Goal: Check status: Check status

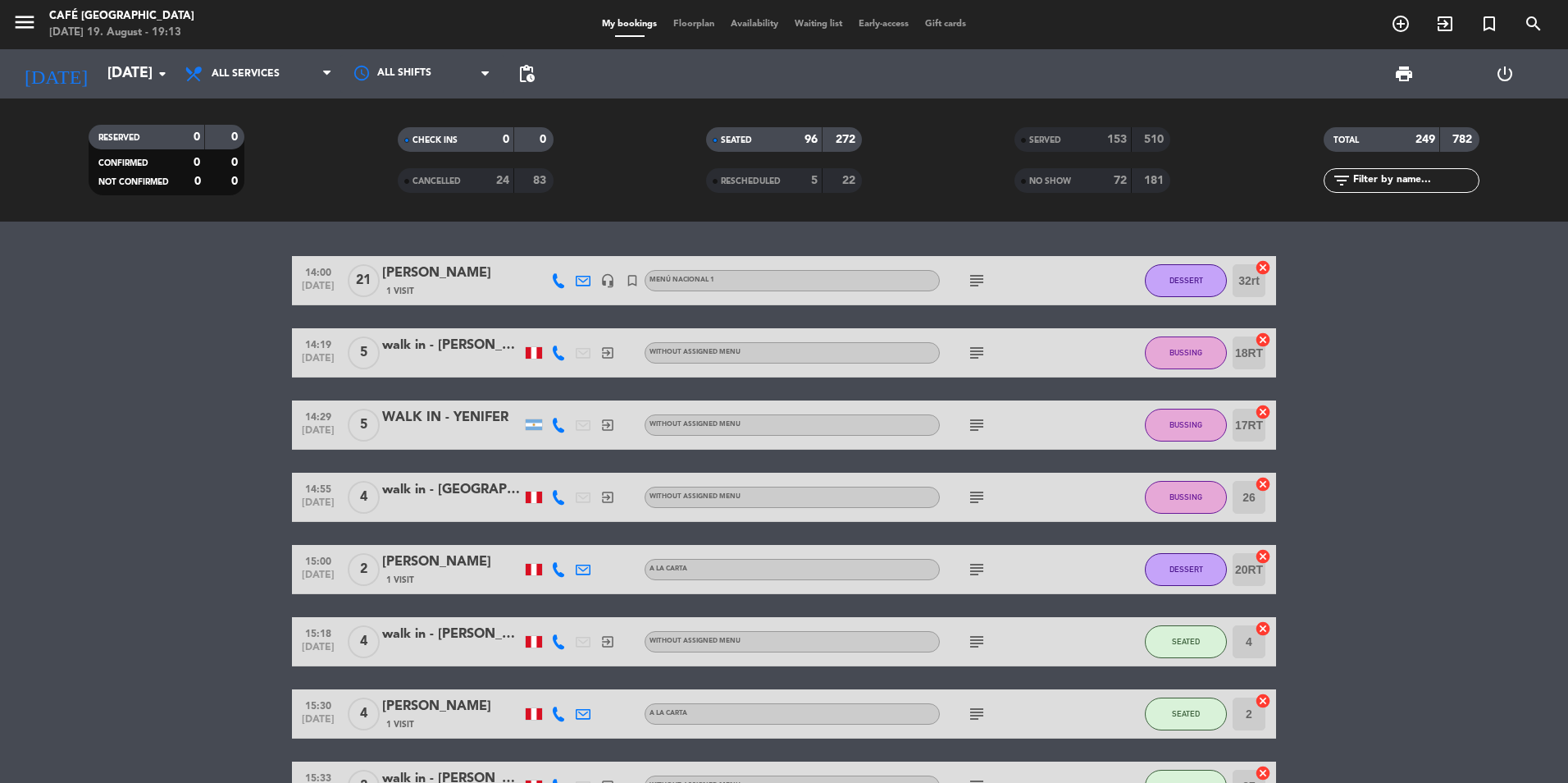
drag, startPoint x: 1059, startPoint y: 138, endPoint x: 970, endPoint y: 138, distance: 88.6
click at [1058, 138] on span "SERVED" at bounding box center [1045, 140] width 32 height 8
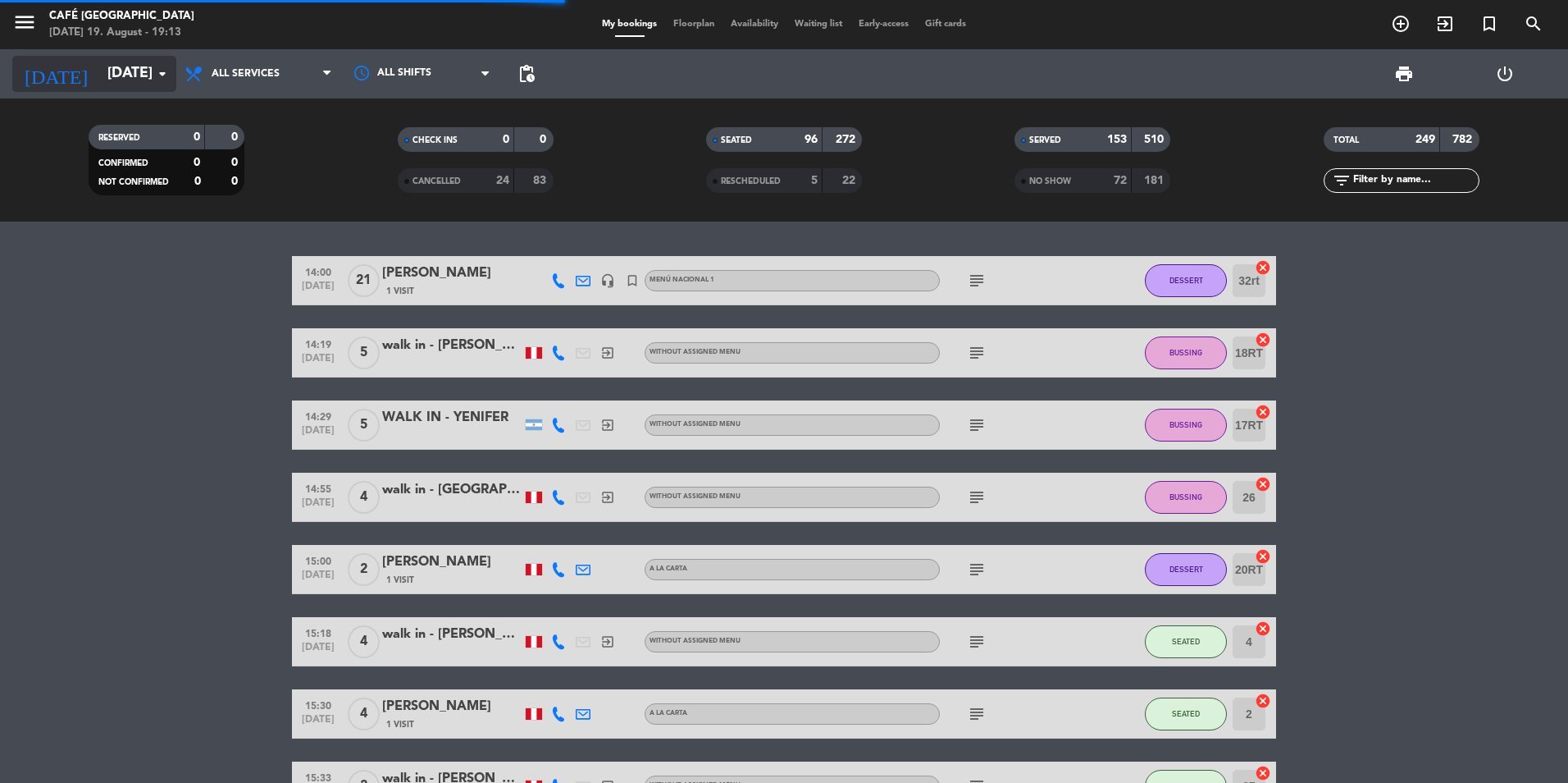
click at [124, 90] on div "[DATE] [DATE] arrow_drop_down" at bounding box center [94, 74] width 164 height 36
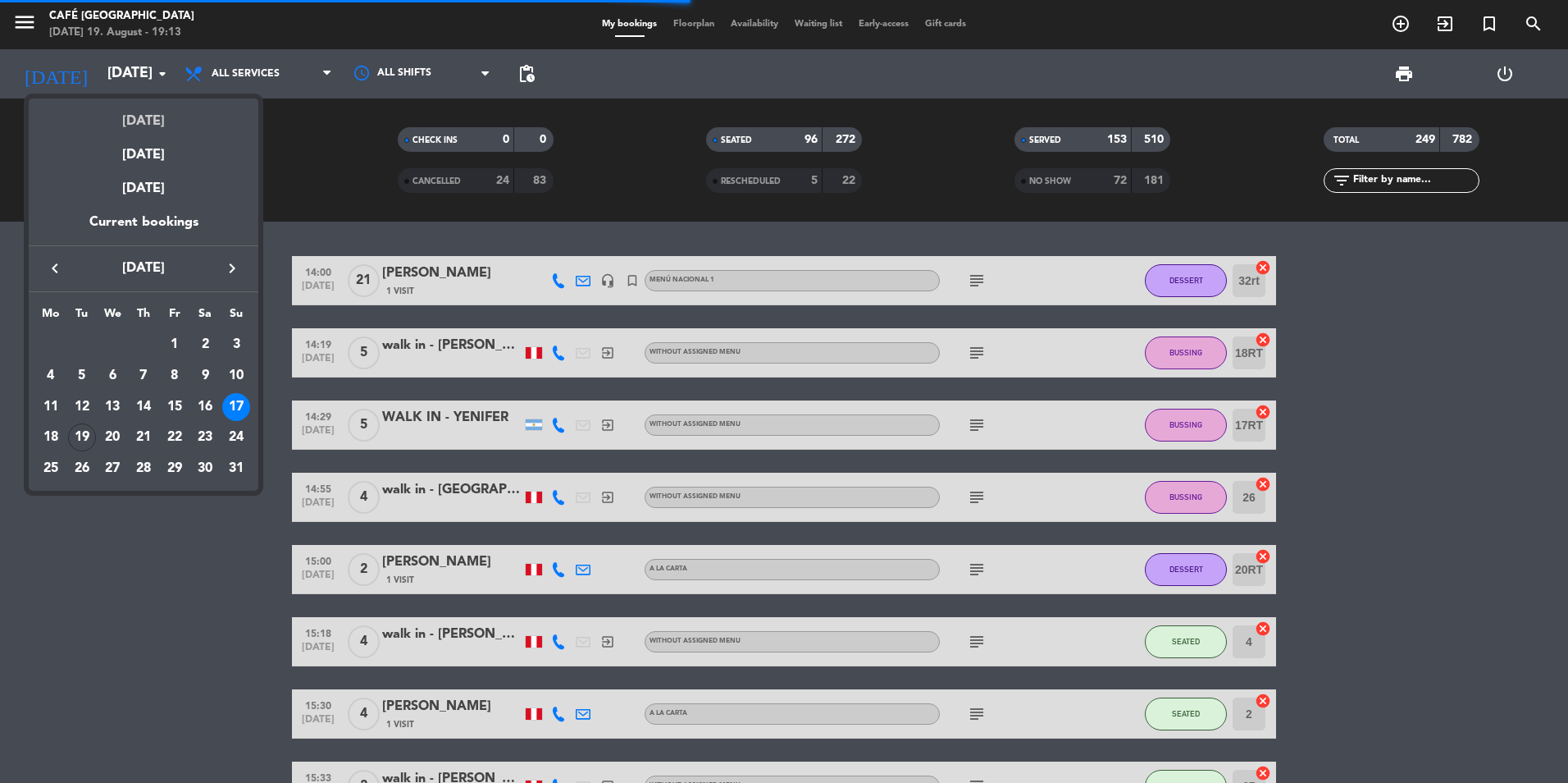
click at [155, 120] on div "[DATE]" at bounding box center [144, 115] width 230 height 34
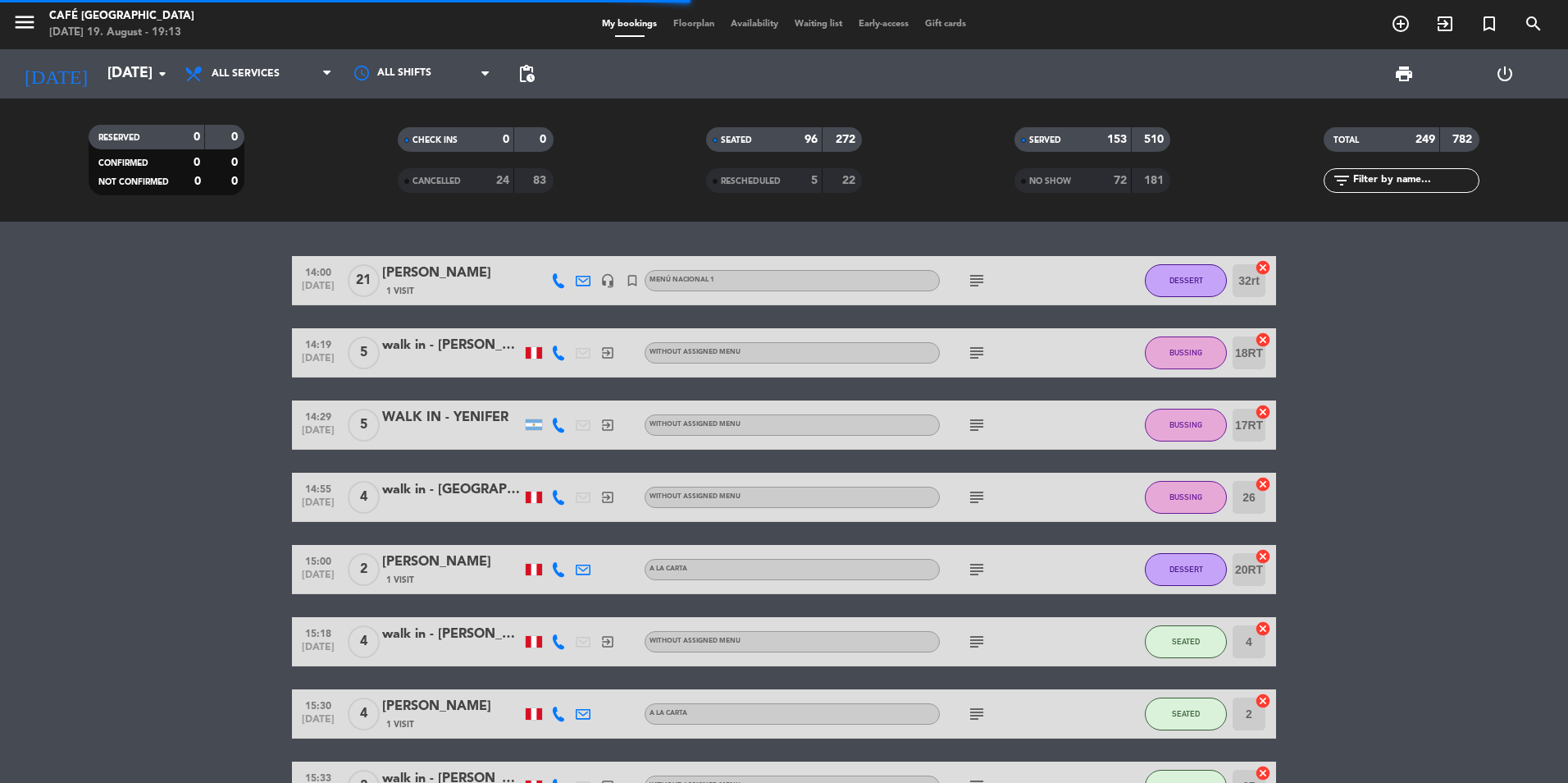
type input "[DATE]"
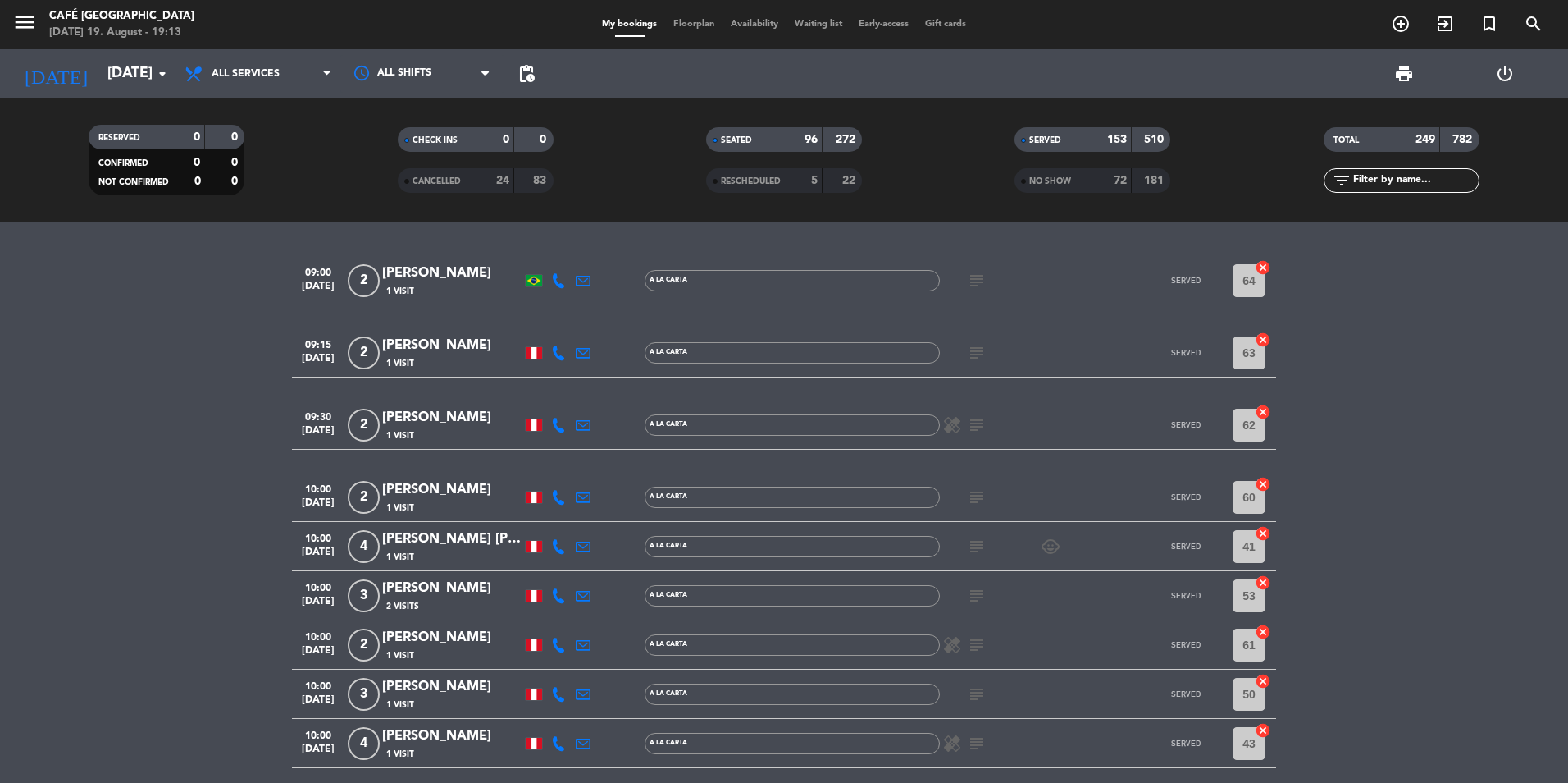
click at [1390, 185] on input "text" at bounding box center [1415, 180] width 127 height 18
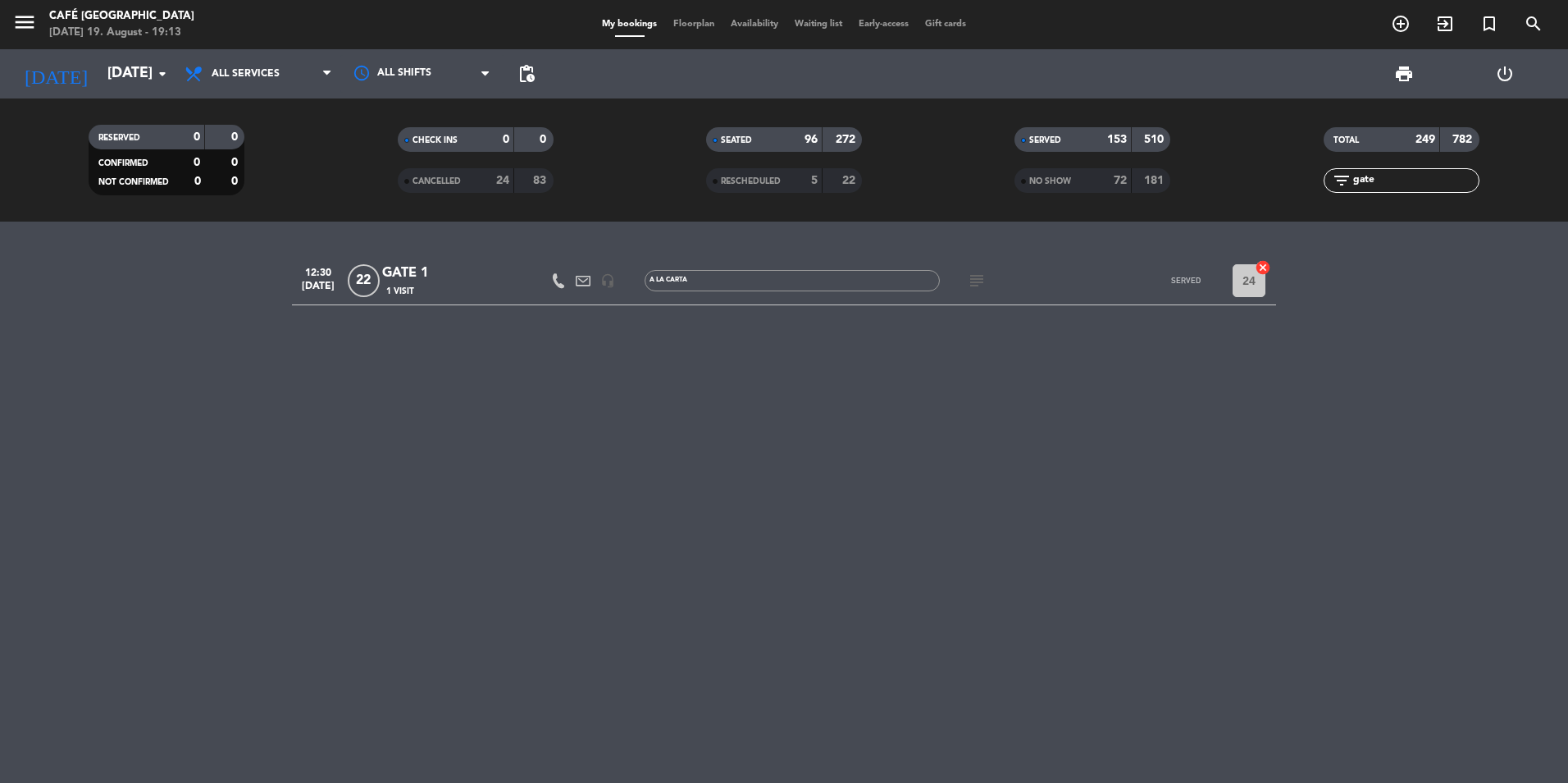
type input "gate"
drag, startPoint x: 1236, startPoint y: 431, endPoint x: 1362, endPoint y: 351, distance: 149.0
click at [1235, 431] on div "12:30 [DATE] GATE 1 1 Visit headset_mic A la carta subject SERVED 24 cancel" at bounding box center [784, 501] width 1568 height 561
click at [836, 336] on div "12:30 [DATE] GATE 1 1 Visit headset_mic A la carta subject SERVED 24 cancel" at bounding box center [784, 501] width 1568 height 561
drag, startPoint x: 345, startPoint y: 80, endPoint x: 280, endPoint y: 66, distance: 66.3
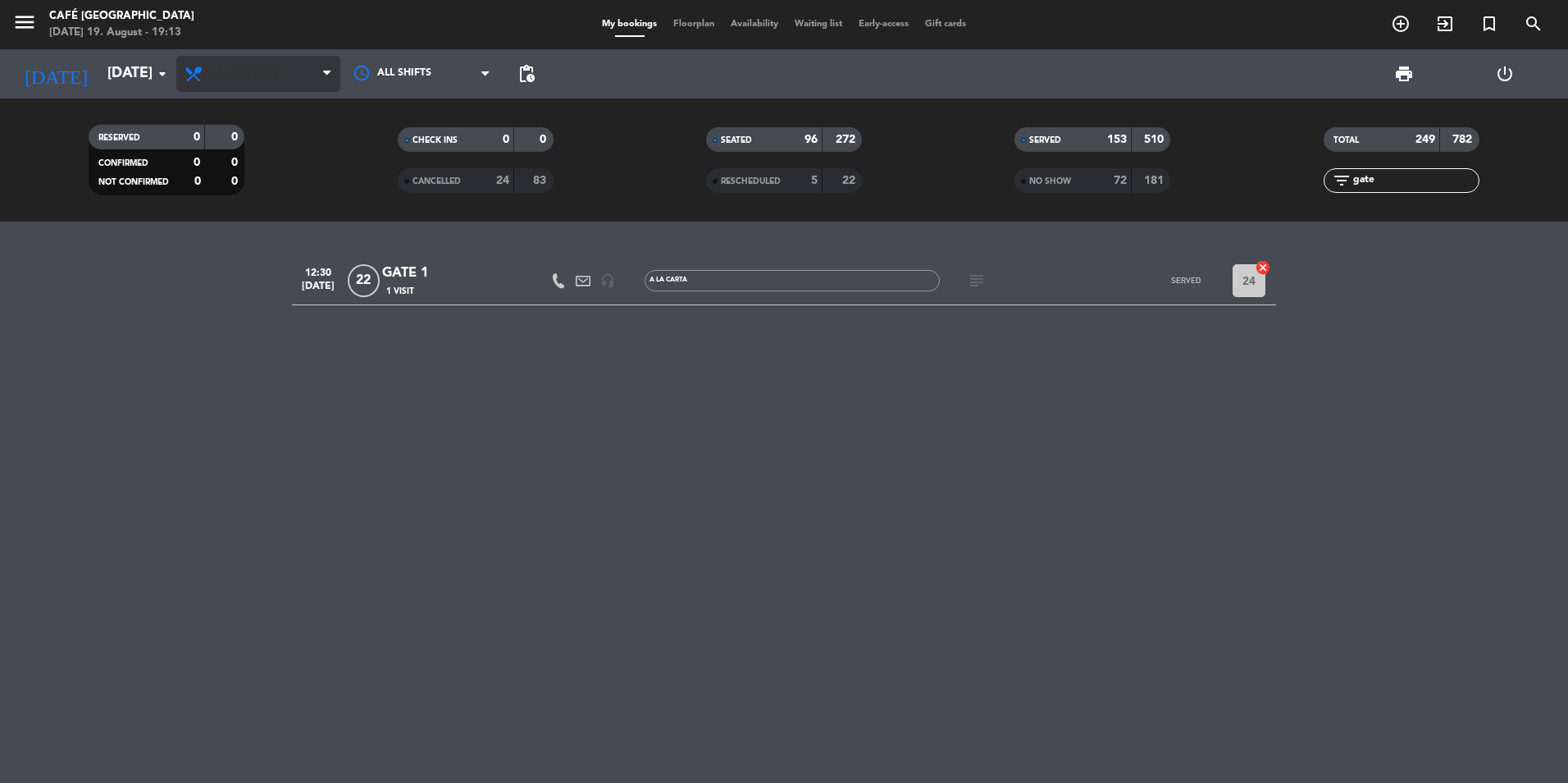
click at [335, 79] on div "[DATE] [DATE] arrow_drop_down All services Brunch Lunch Dinner All services All…" at bounding box center [784, 73] width 1568 height 49
click at [280, 65] on span "All services" at bounding box center [258, 74] width 164 height 36
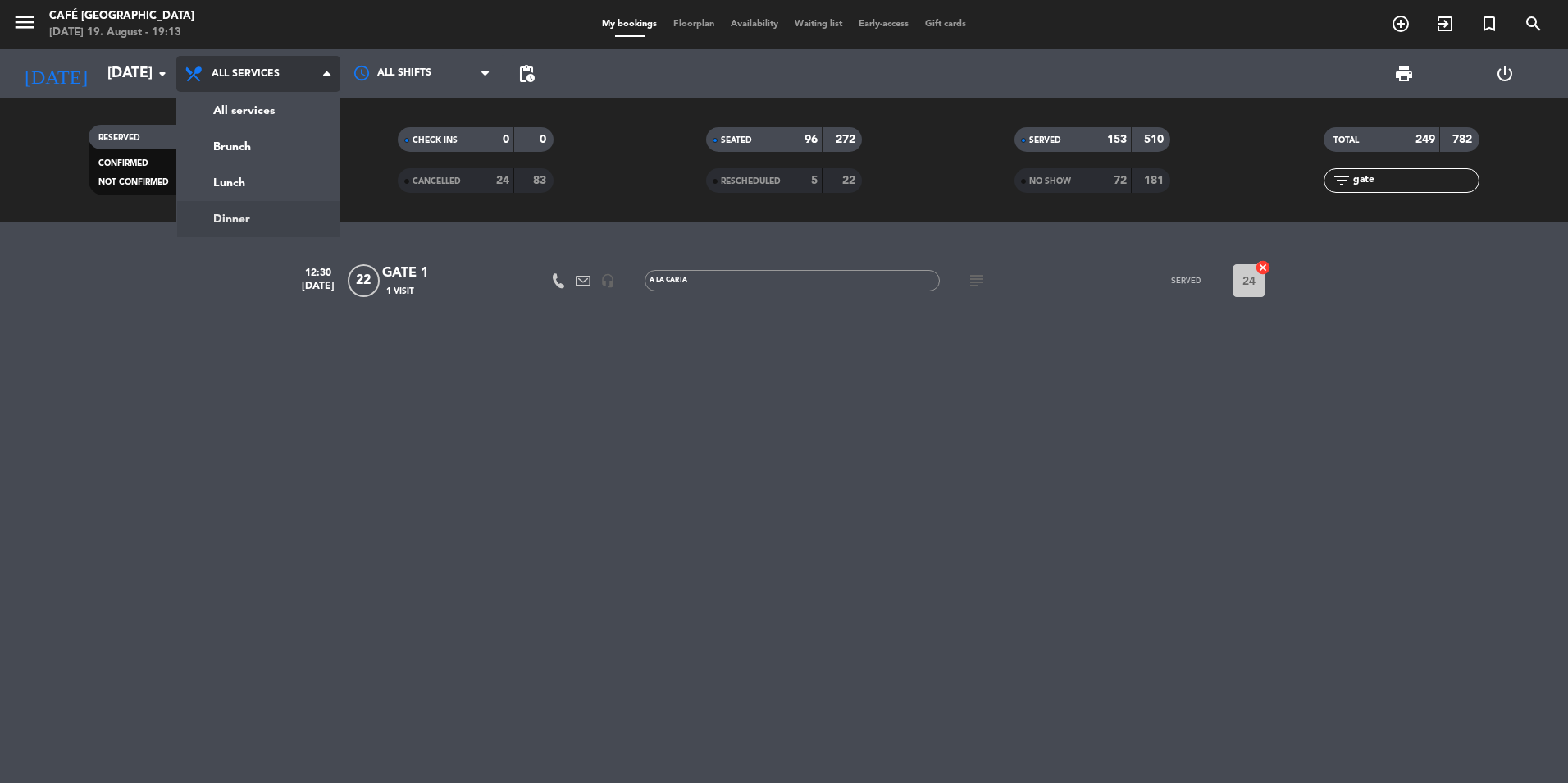
click at [294, 217] on div "menu [GEOGRAPHIC_DATA] [DATE] 19. August - 19:13 My bookings Floorplan Availabi…" at bounding box center [784, 110] width 1568 height 221
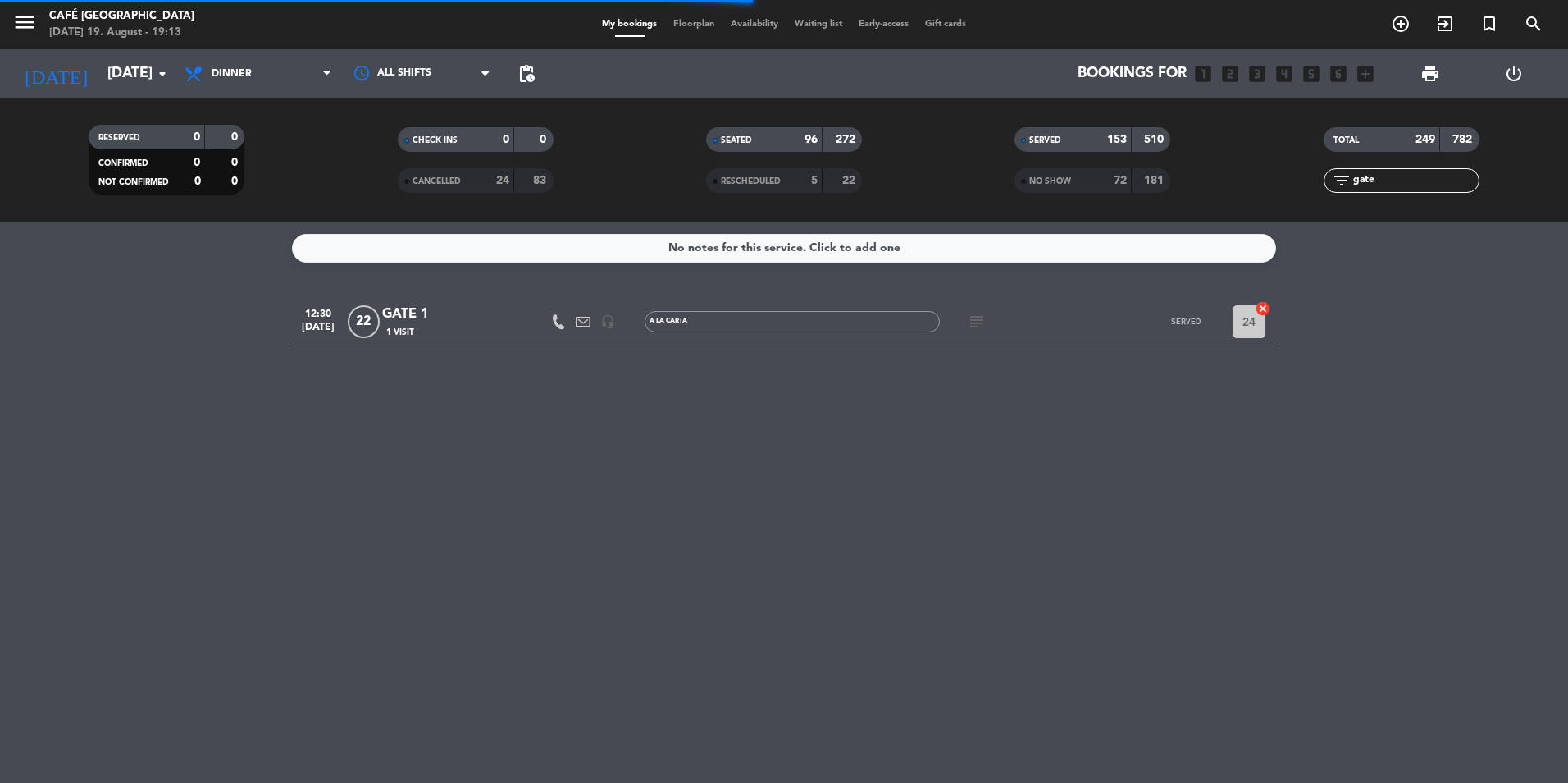
click at [1441, 180] on input "gate" at bounding box center [1415, 180] width 127 height 18
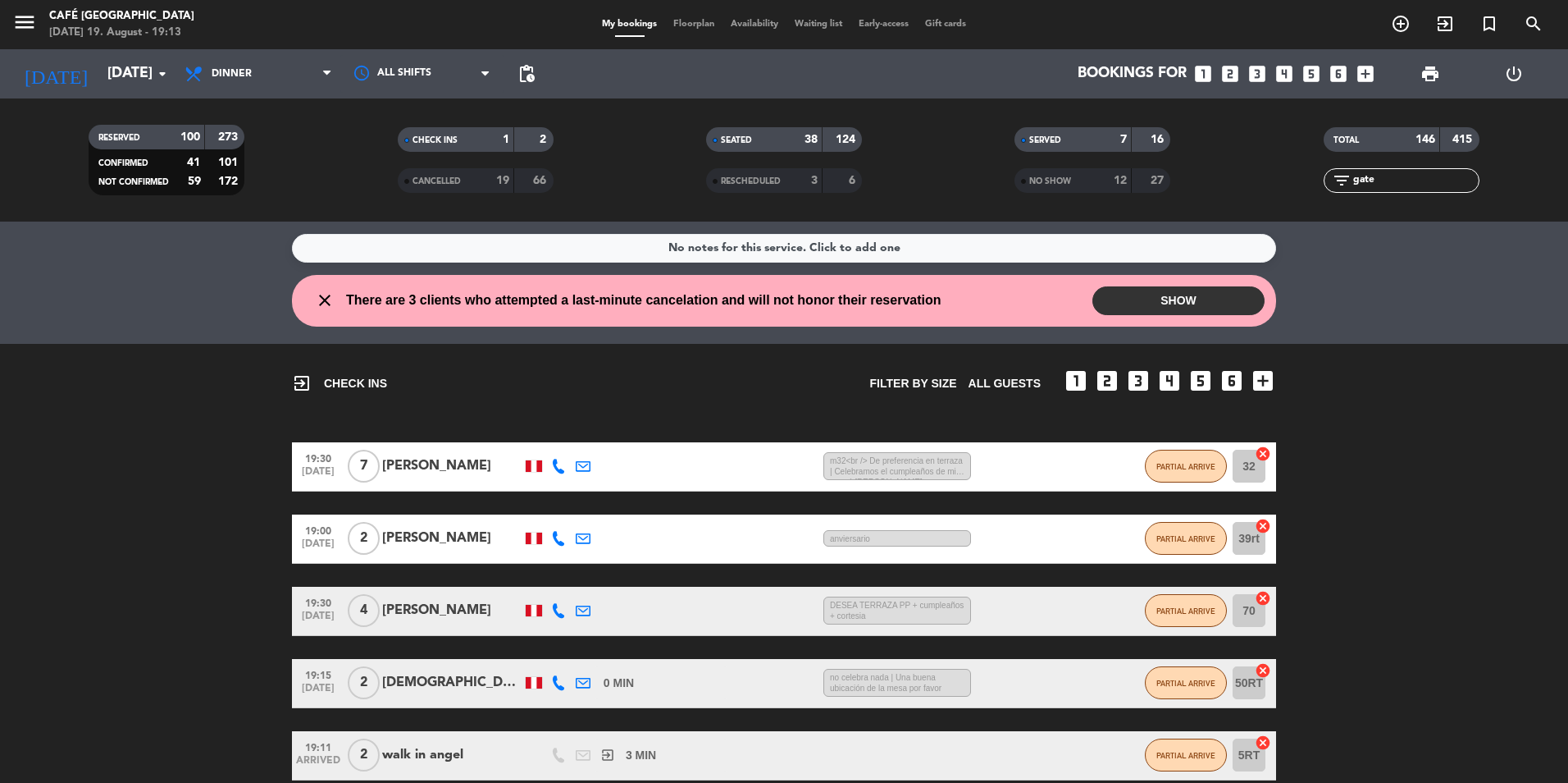
click at [487, 178] on div "19" at bounding box center [493, 180] width 33 height 19
click at [746, 180] on span "RESCHEDULED" at bounding box center [751, 181] width 60 height 8
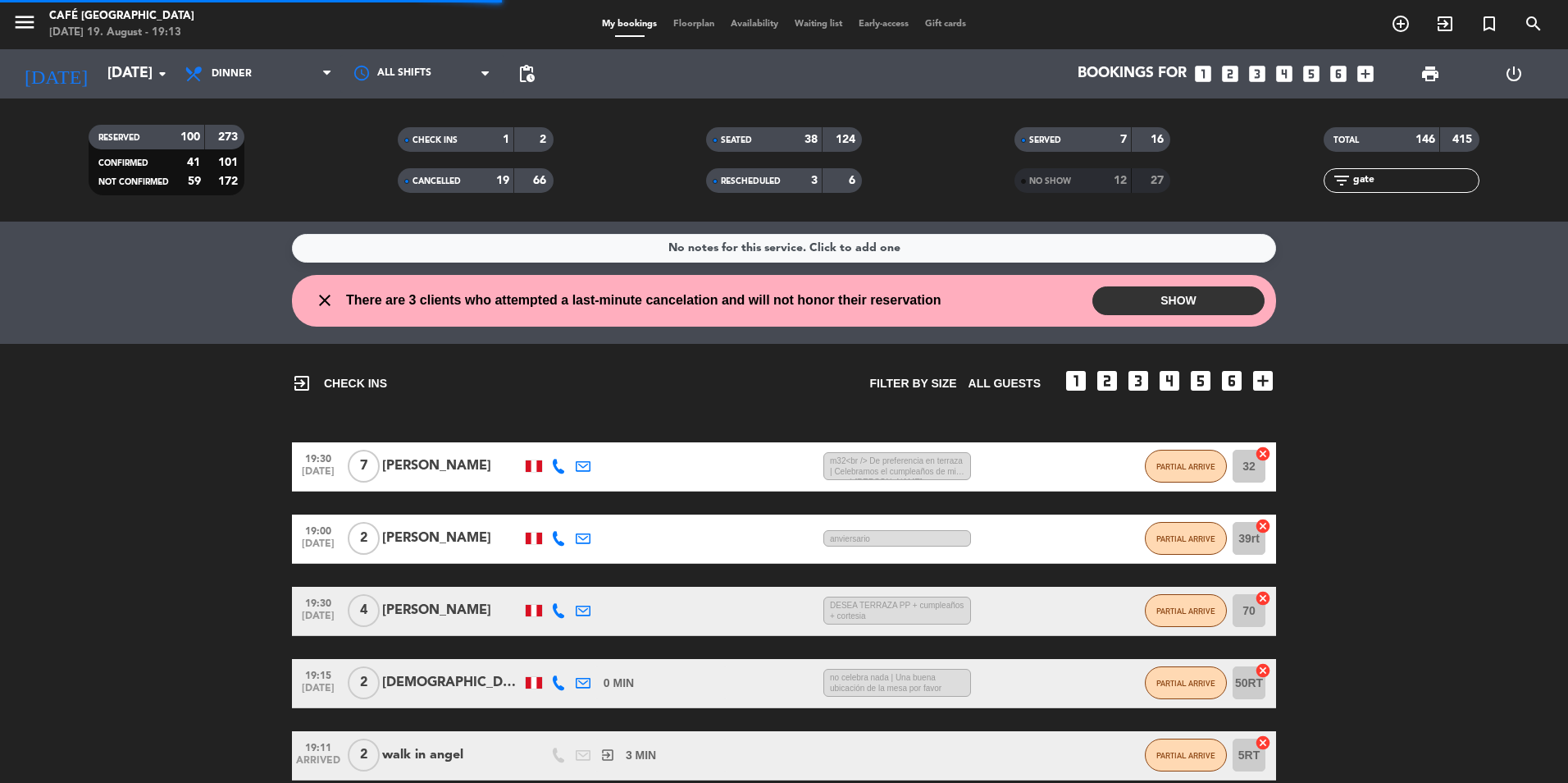
click at [1078, 192] on div "NO SHOW 12 27" at bounding box center [1093, 180] width 156 height 25
click at [1427, 191] on div "filter_list gate" at bounding box center [1402, 180] width 156 height 25
click at [1401, 180] on input "gate" at bounding box center [1415, 180] width 127 height 18
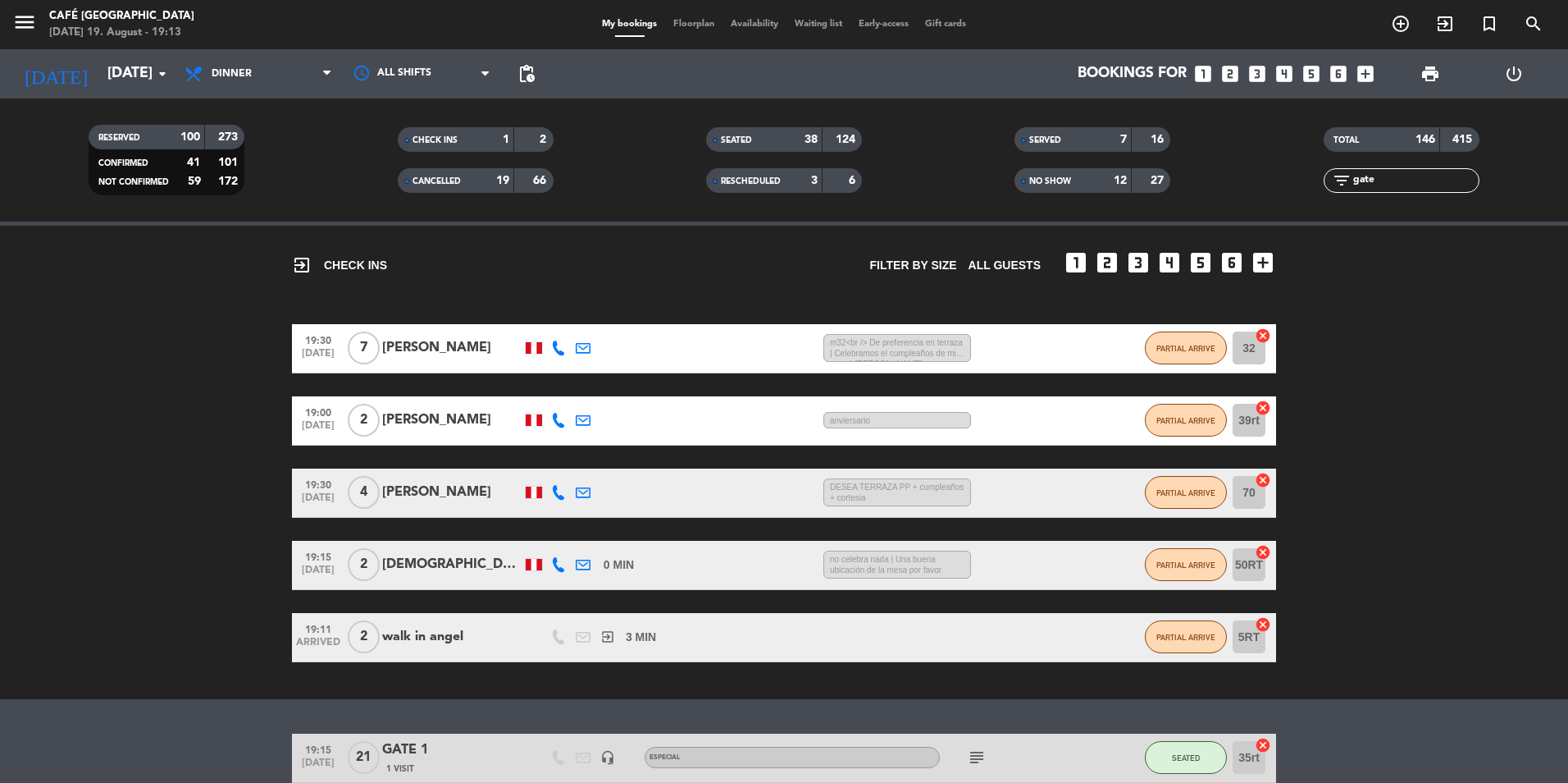
scroll to position [200, 0]
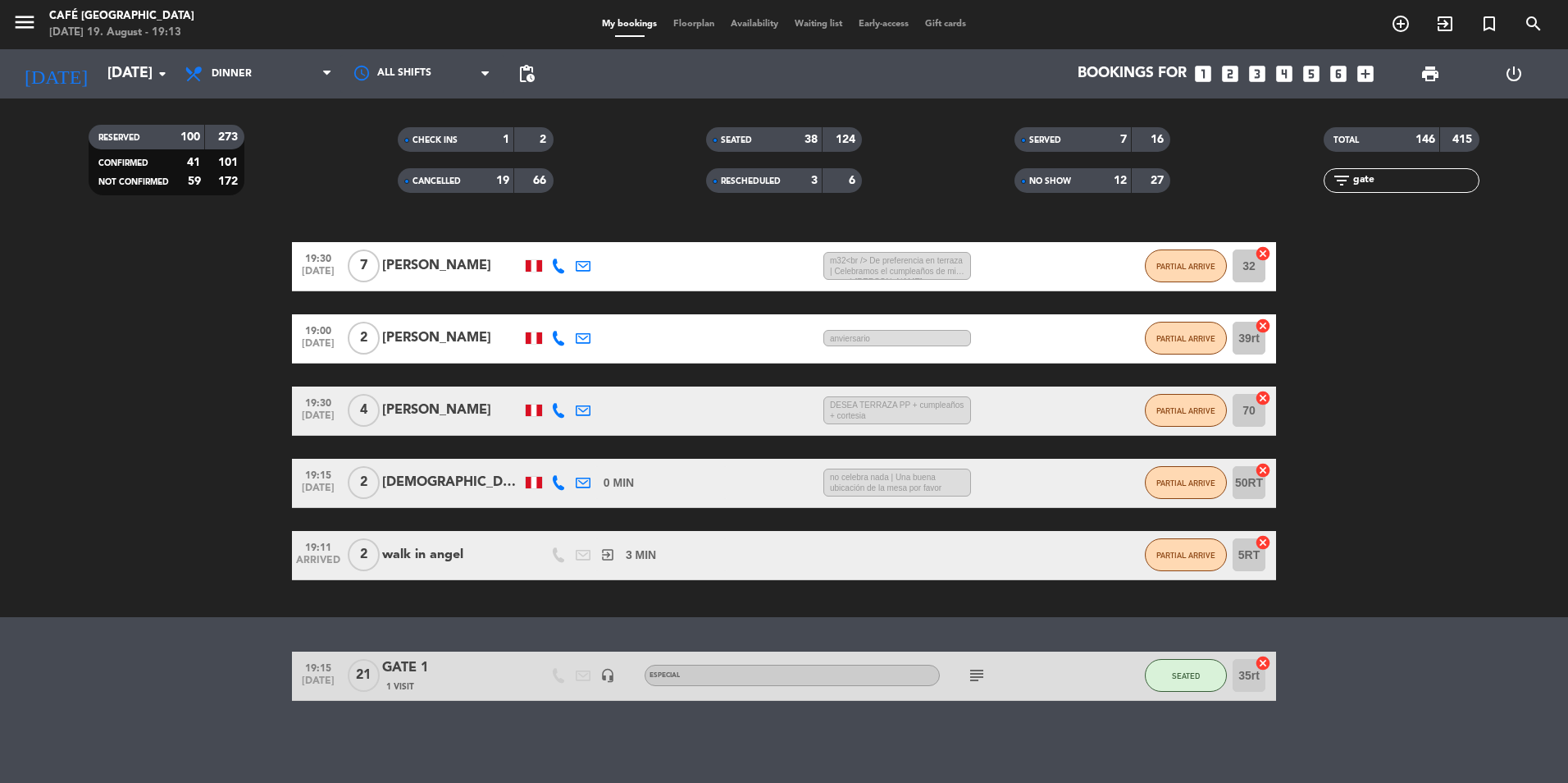
click at [441, 682] on div "1 Visit" at bounding box center [451, 686] width 139 height 14
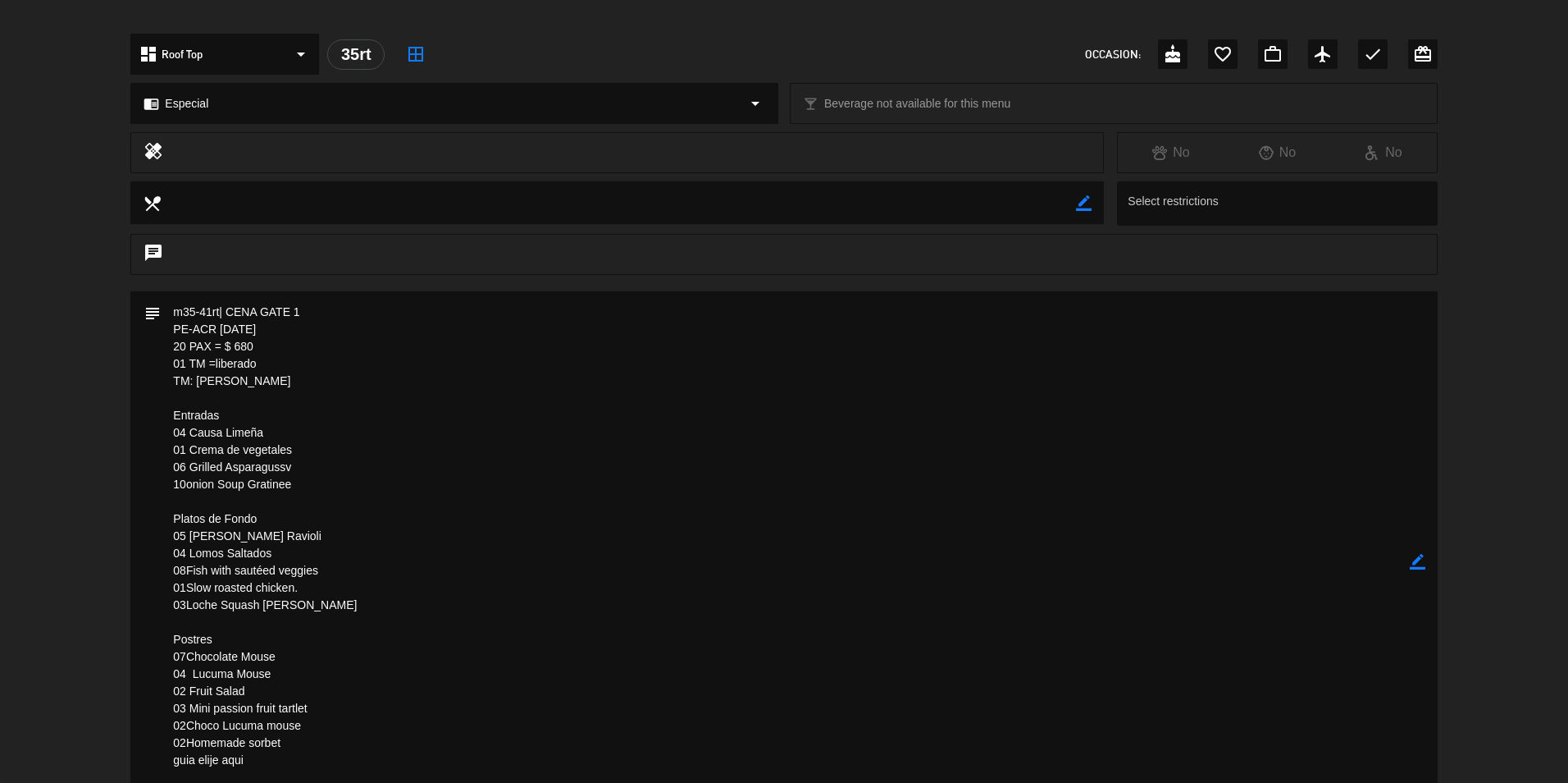
scroll to position [246, 0]
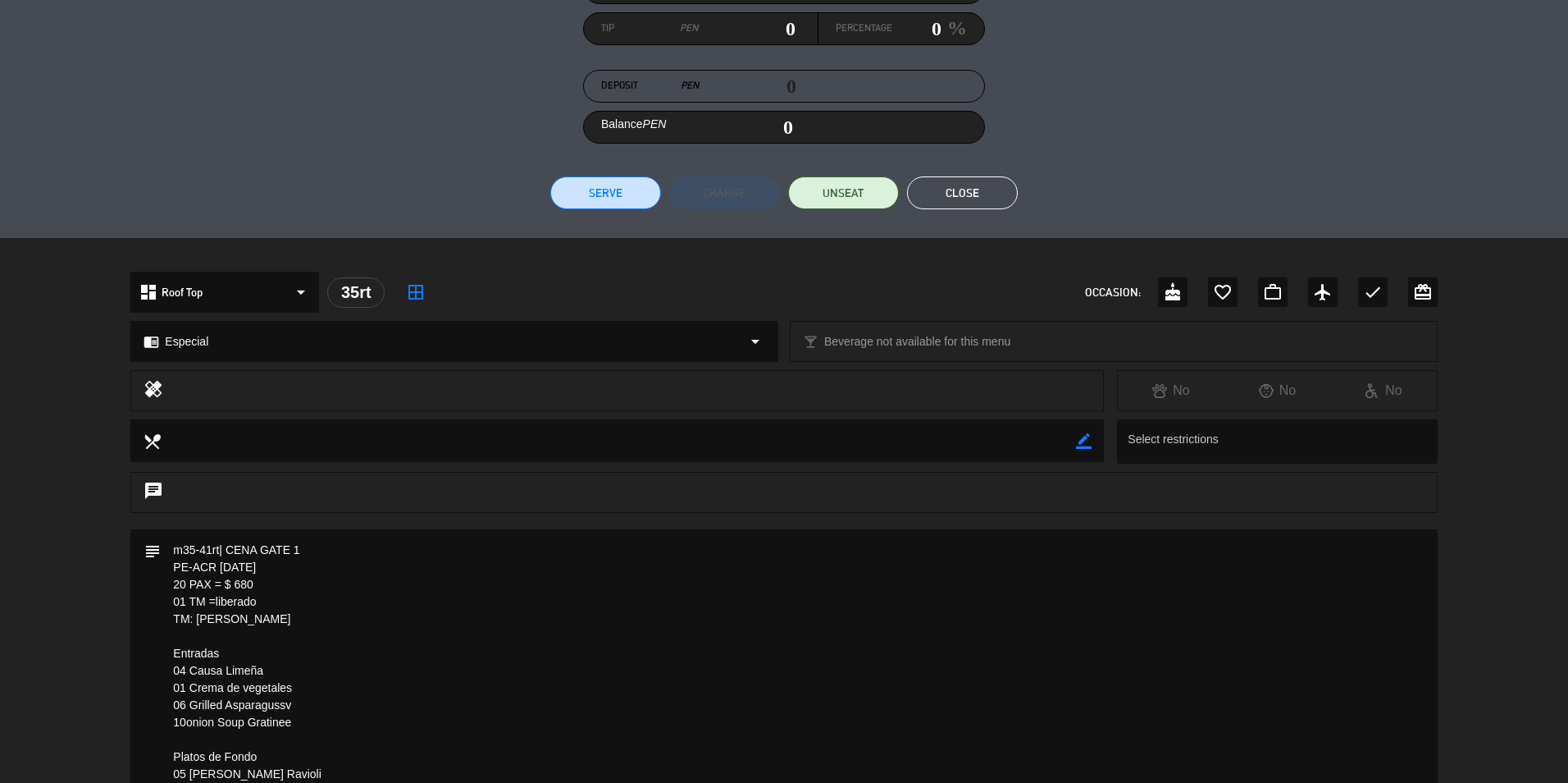
drag, startPoint x: 994, startPoint y: 188, endPoint x: 1006, endPoint y: 188, distance: 11.5
click at [993, 188] on button "Close" at bounding box center [962, 192] width 111 height 33
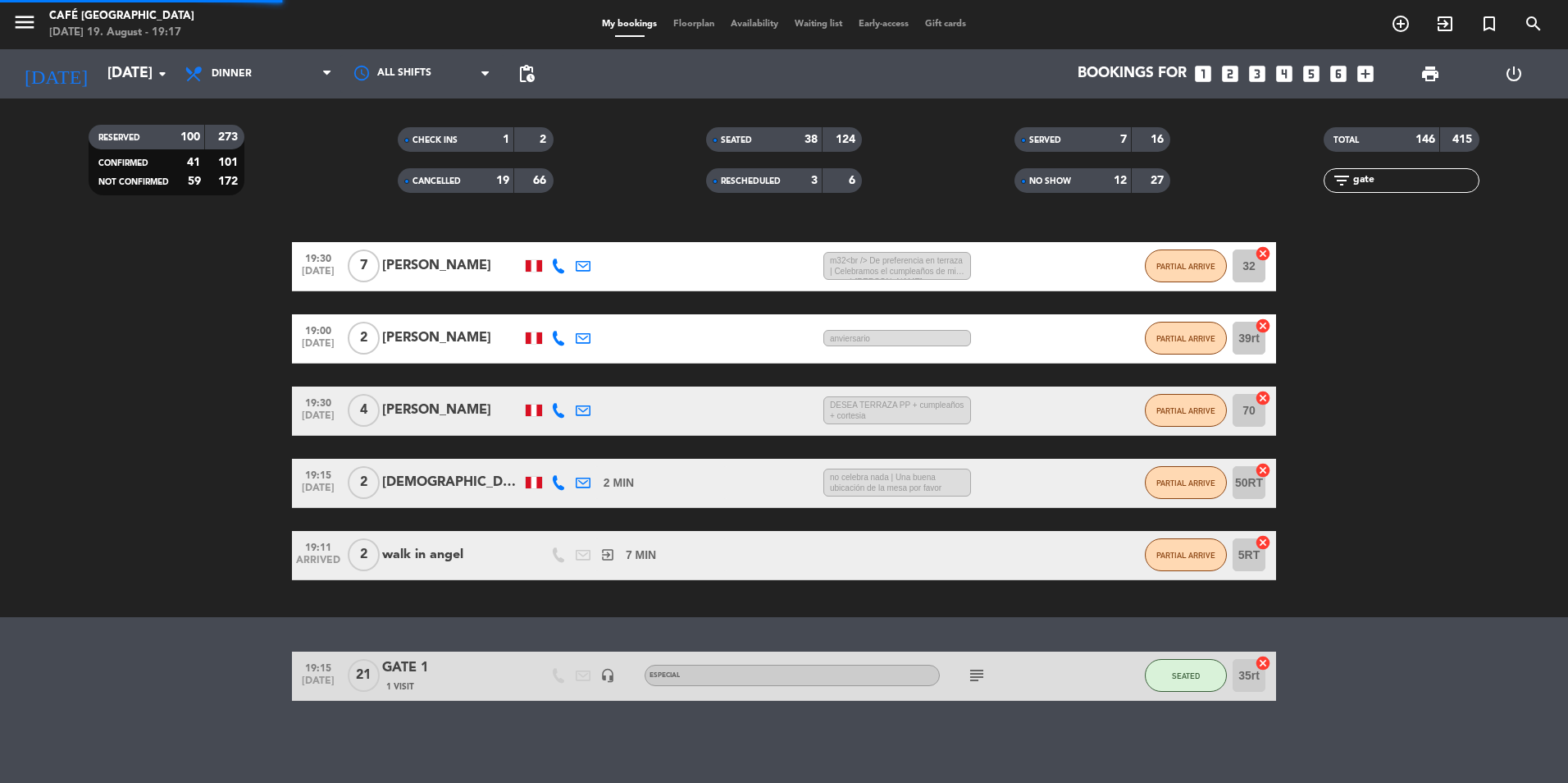
drag, startPoint x: 1386, startPoint y: 179, endPoint x: 1281, endPoint y: 172, distance: 105.2
click at [1281, 172] on div "filter_list gate" at bounding box center [1402, 180] width 308 height 25
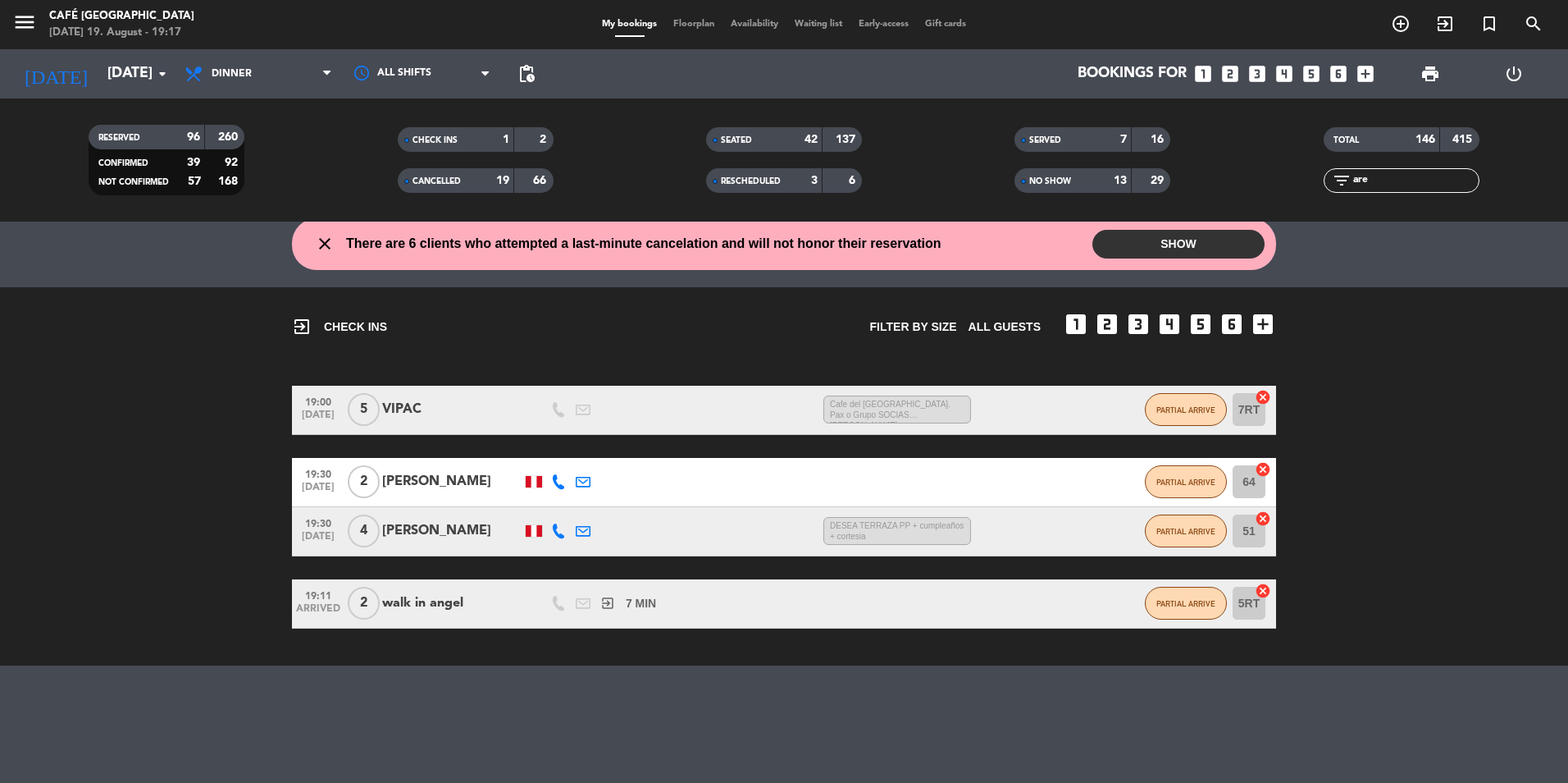
scroll to position [200, 0]
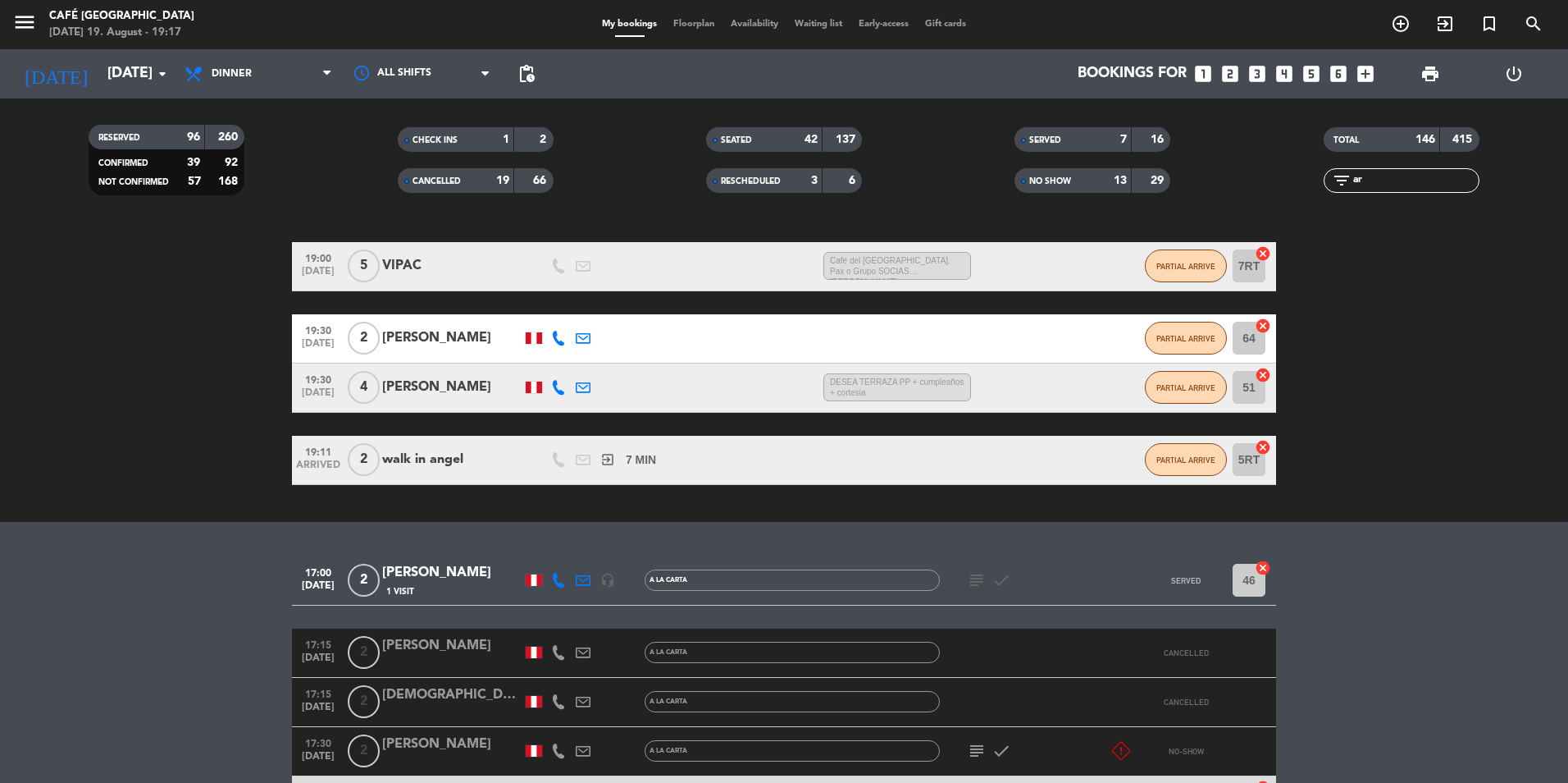
type input "a"
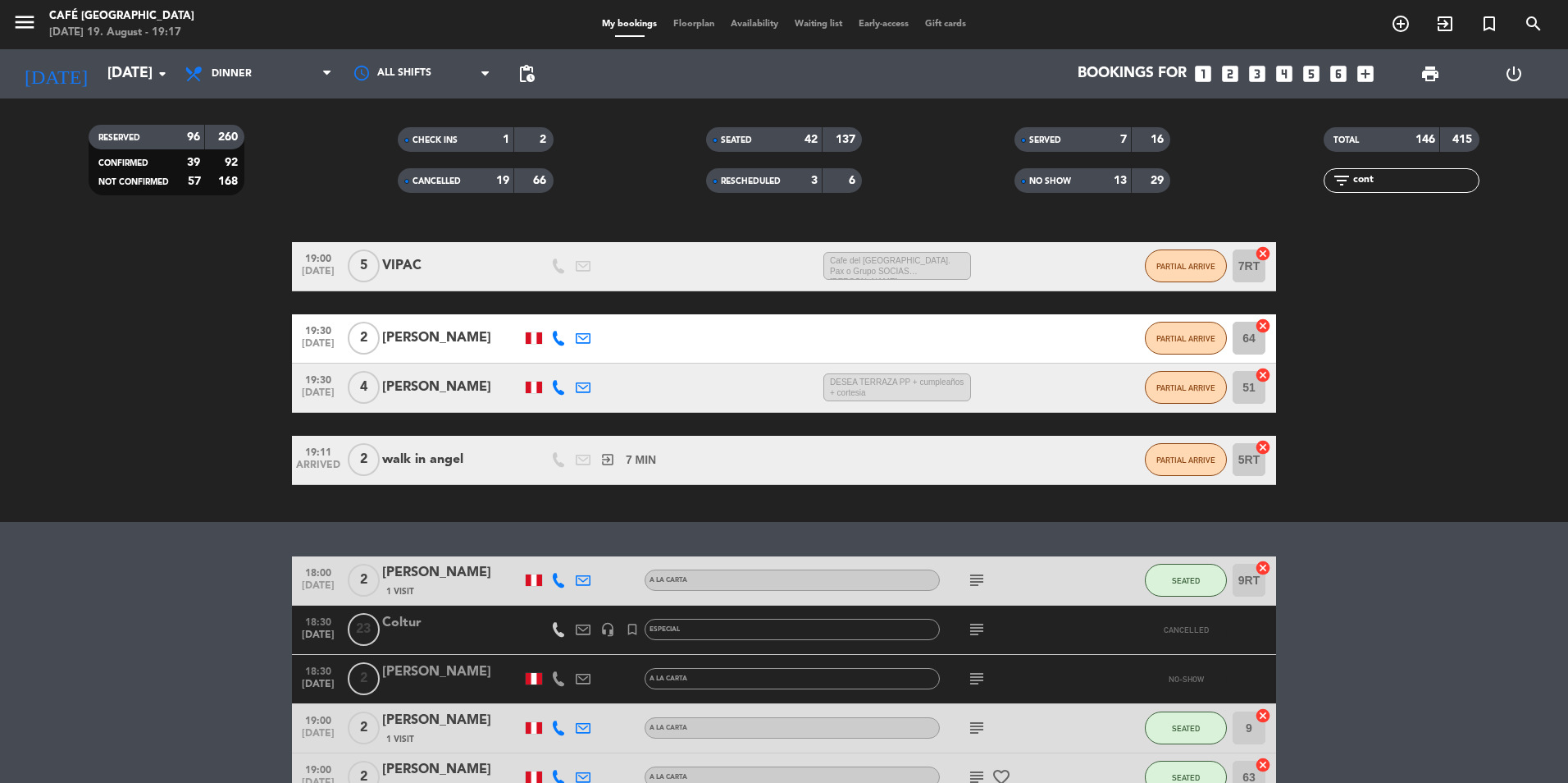
scroll to position [57, 0]
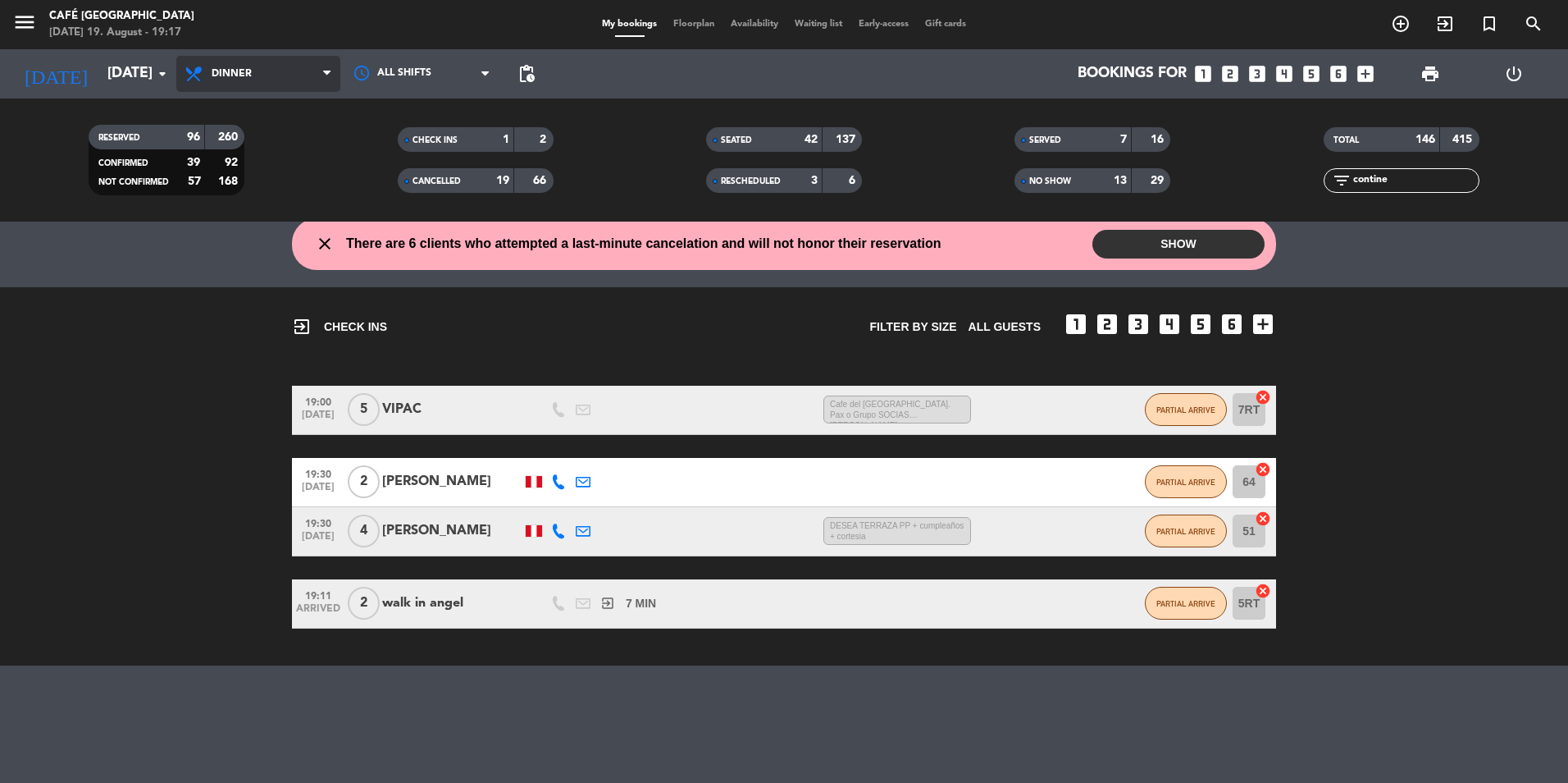
click at [322, 80] on span "Dinner" at bounding box center [258, 74] width 164 height 36
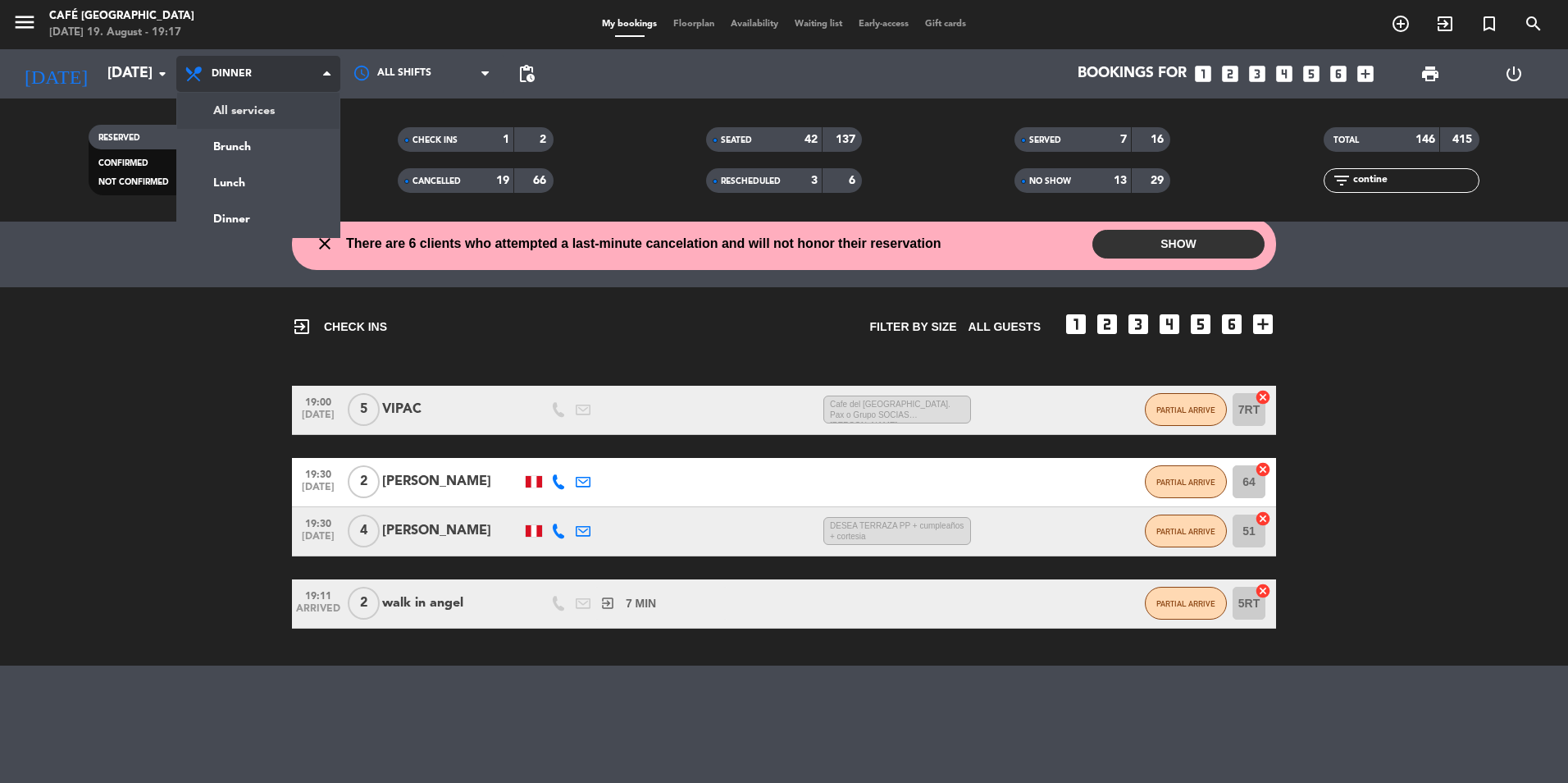
click at [305, 108] on div "menu [GEOGRAPHIC_DATA] [DATE] 19. August - 19:17 My bookings Floorplan Availabi…" at bounding box center [784, 110] width 1568 height 221
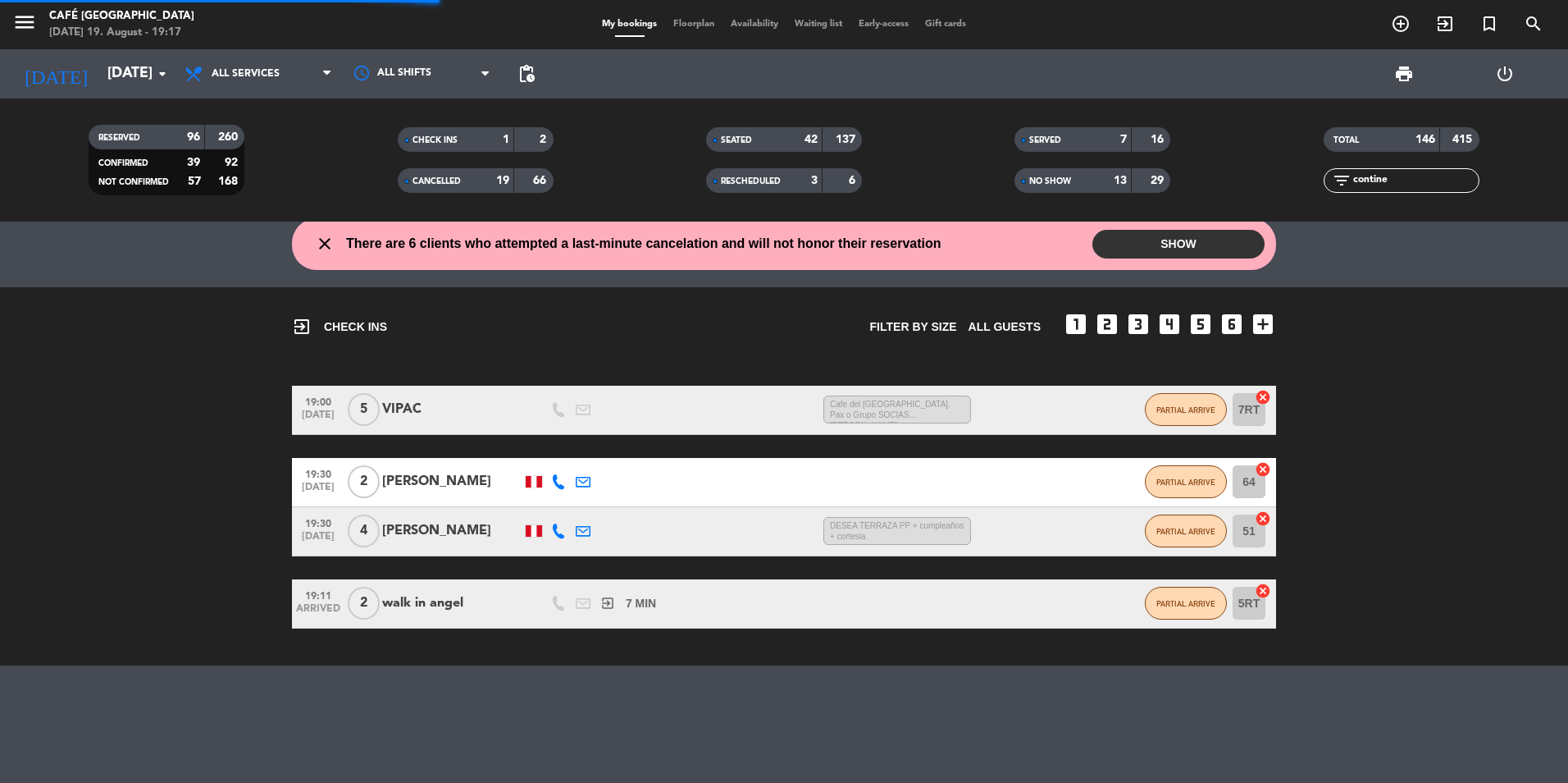
scroll to position [16, 0]
click at [1394, 172] on input "contine" at bounding box center [1415, 180] width 127 height 18
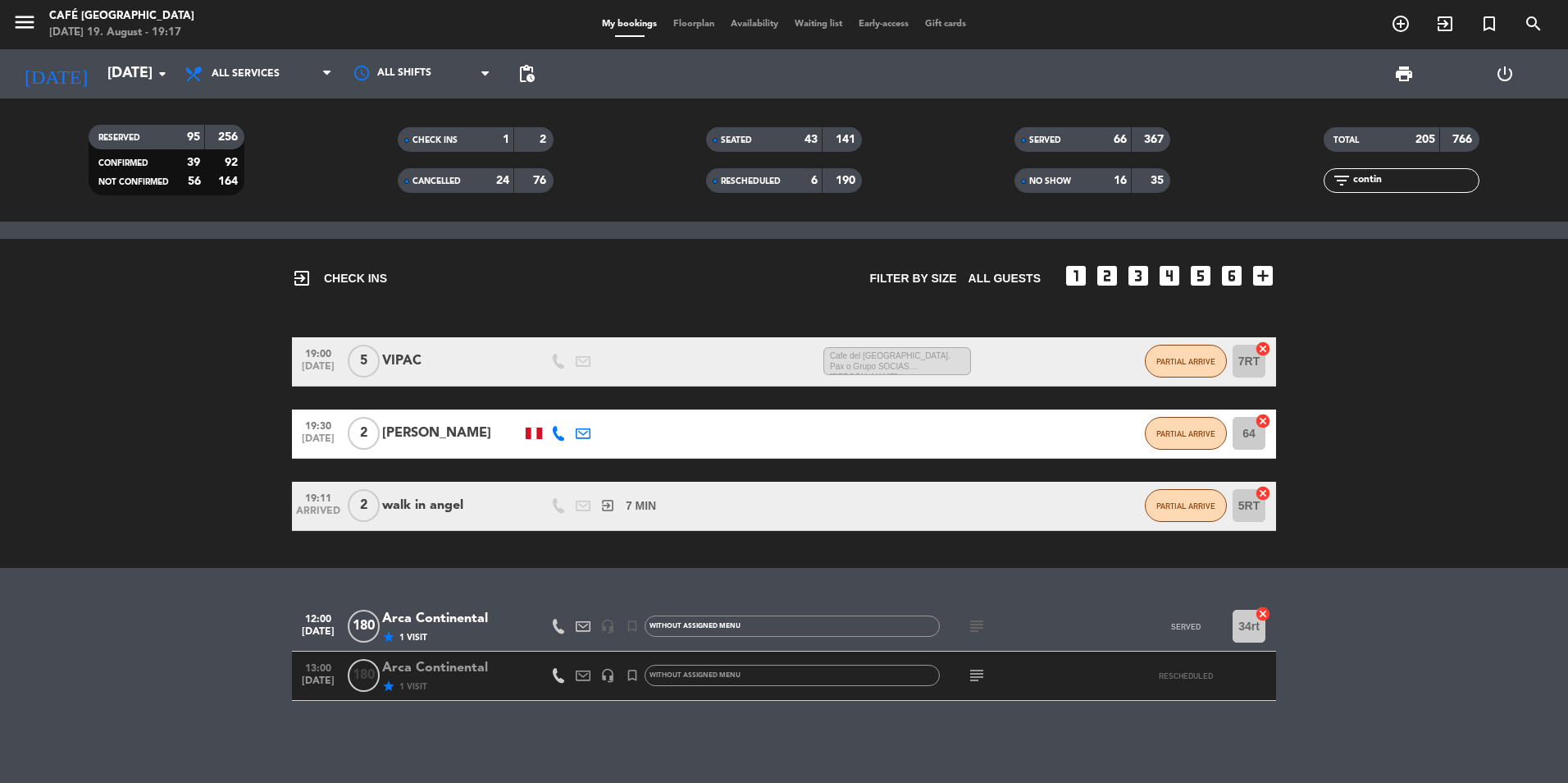
type input "contin"
click at [467, 626] on div "Arca Continental" at bounding box center [451, 618] width 139 height 21
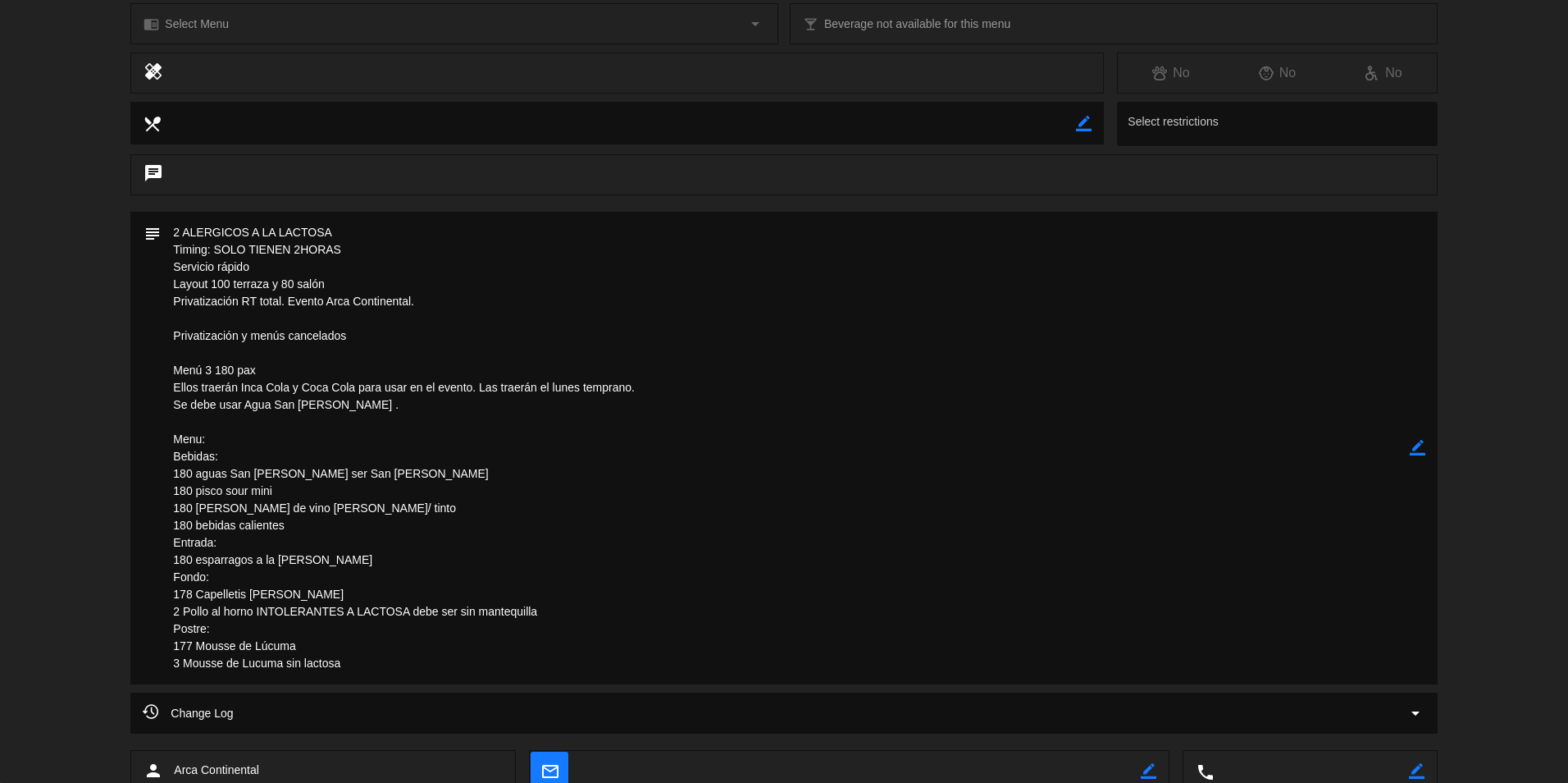
scroll to position [574, 0]
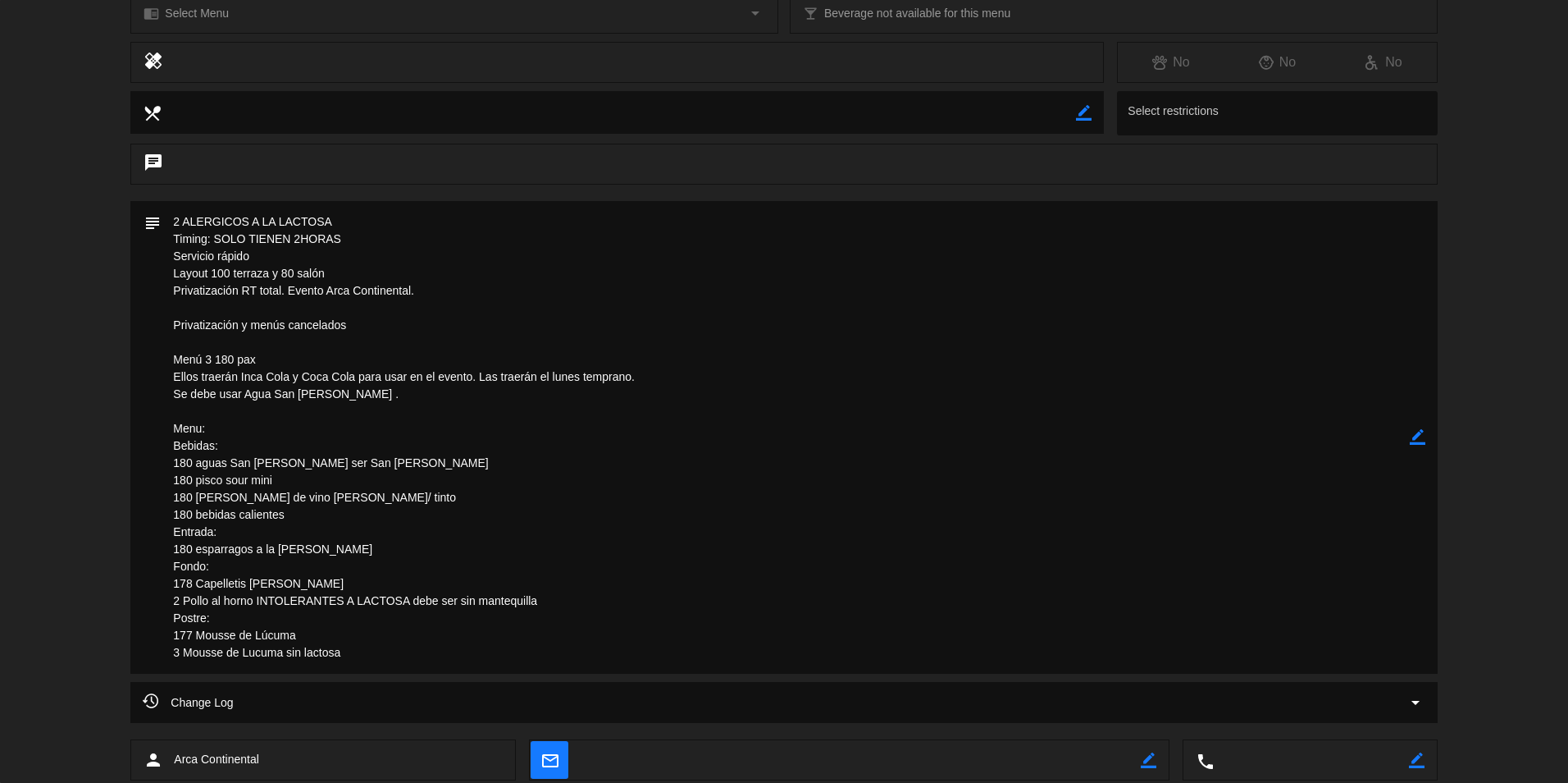
drag, startPoint x: 415, startPoint y: 294, endPoint x: 171, endPoint y: 294, distance: 243.6
click at [171, 294] on textarea at bounding box center [785, 437] width 1248 height 472
click at [728, 589] on textarea at bounding box center [785, 437] width 1248 height 472
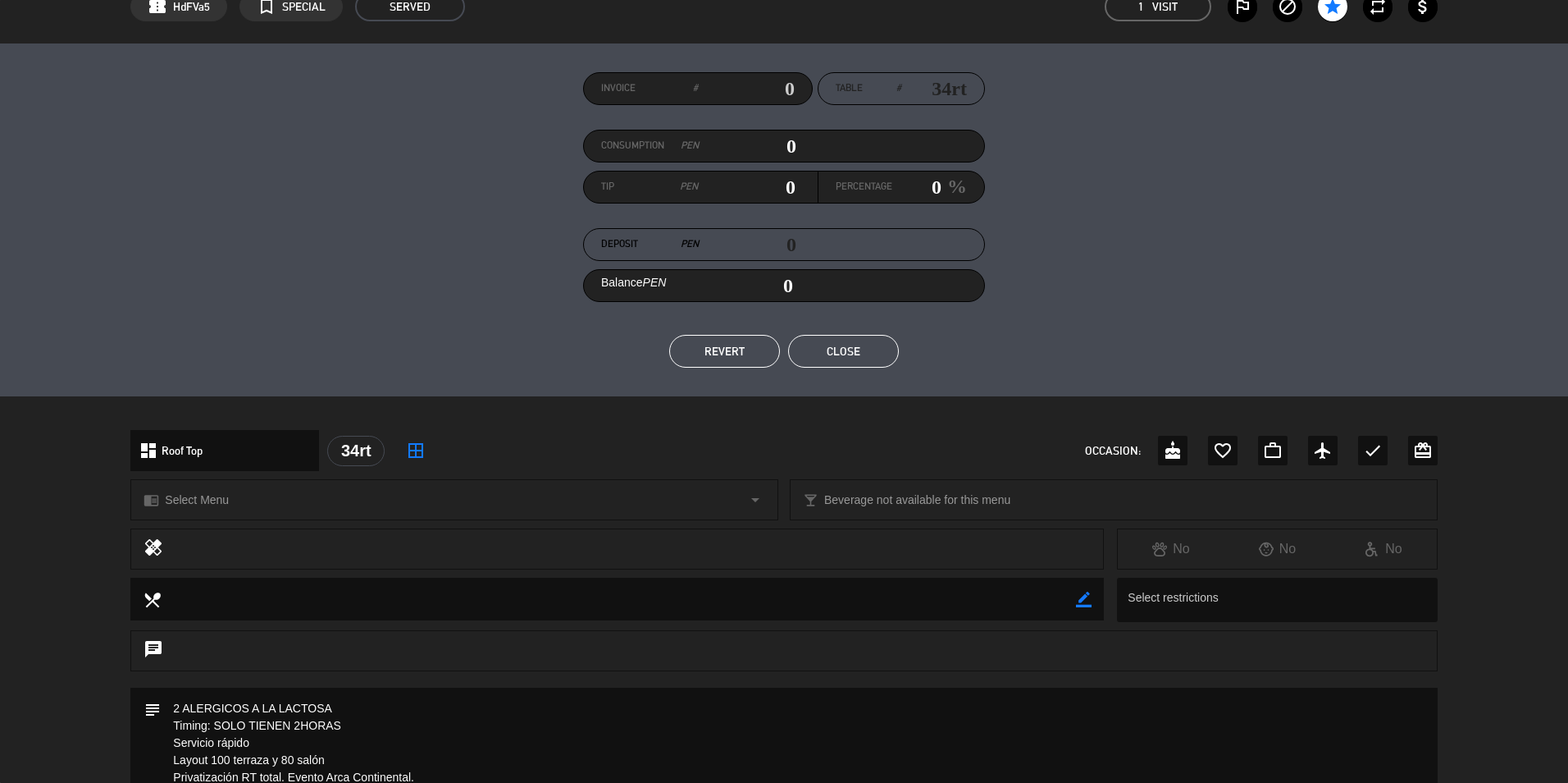
scroll to position [82, 0]
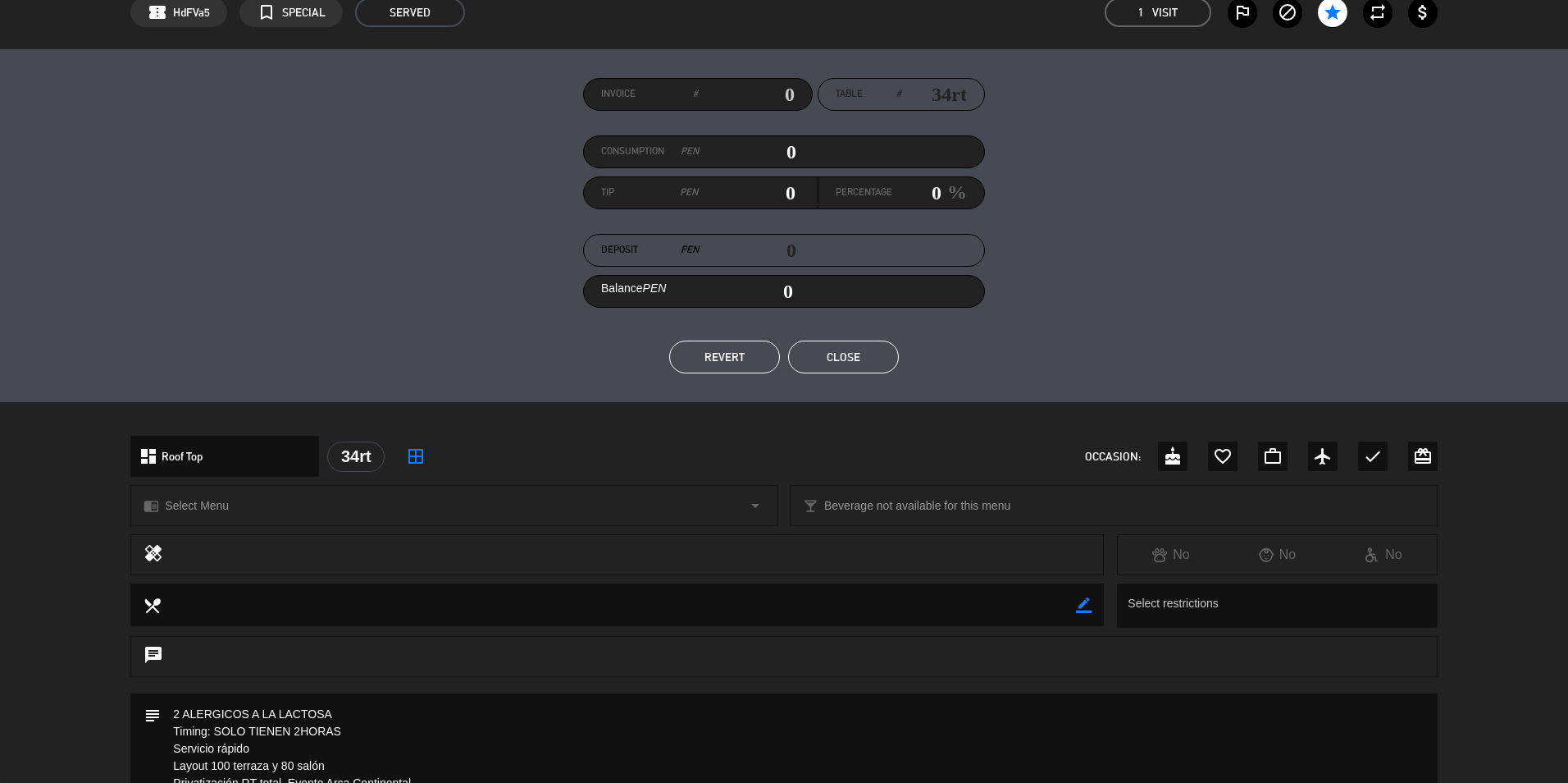
click at [853, 353] on button "Close" at bounding box center [843, 356] width 111 height 33
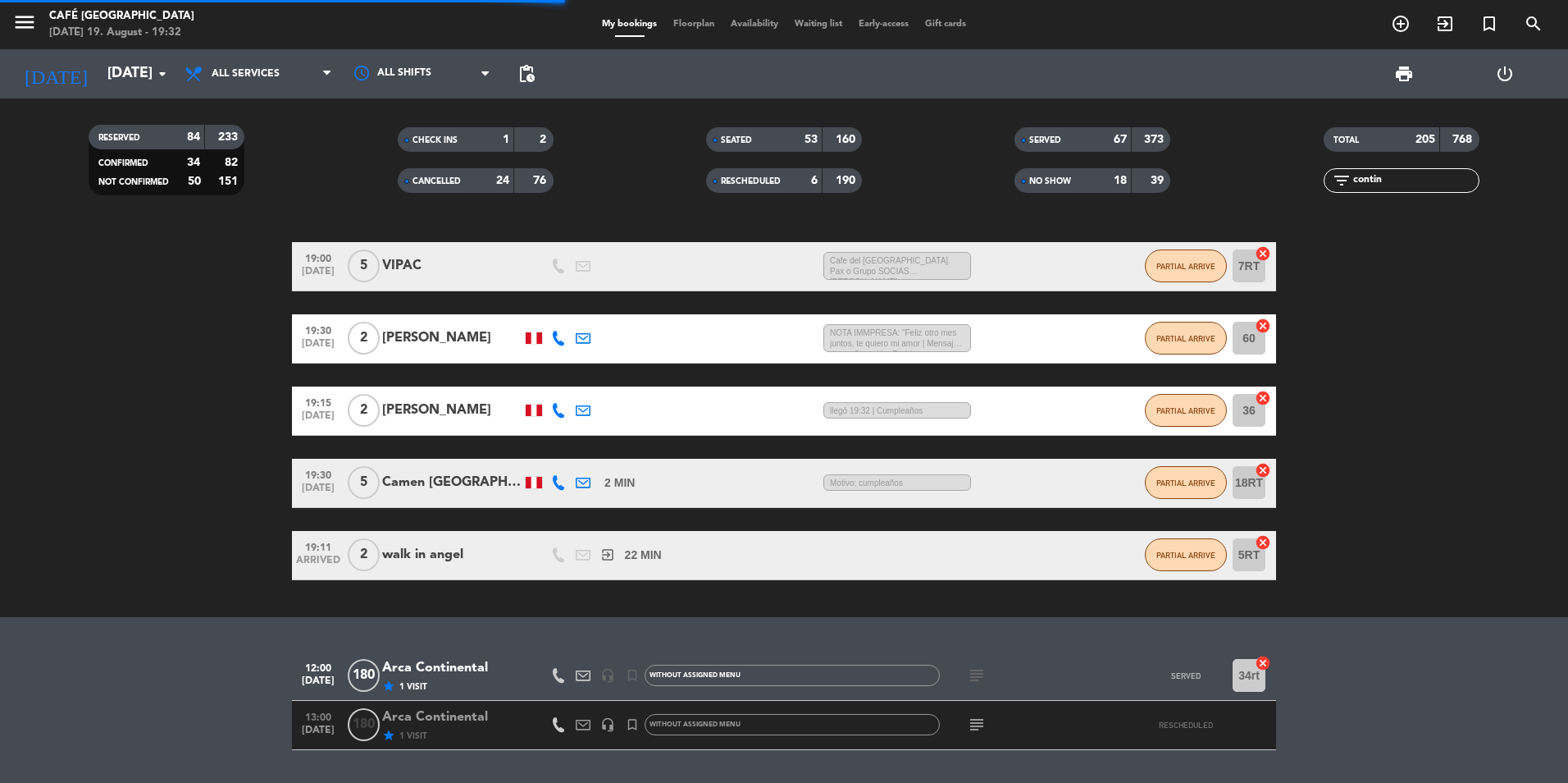
drag, startPoint x: 1400, startPoint y: 176, endPoint x: 1093, endPoint y: 177, distance: 306.8
click at [1093, 177] on div "RESERVED 84 233 CONFIRMED 34 82 NOT CONFIRMED 50 151 CHECK INS 1 2 CANCELLED 24…" at bounding box center [784, 160] width 1568 height 90
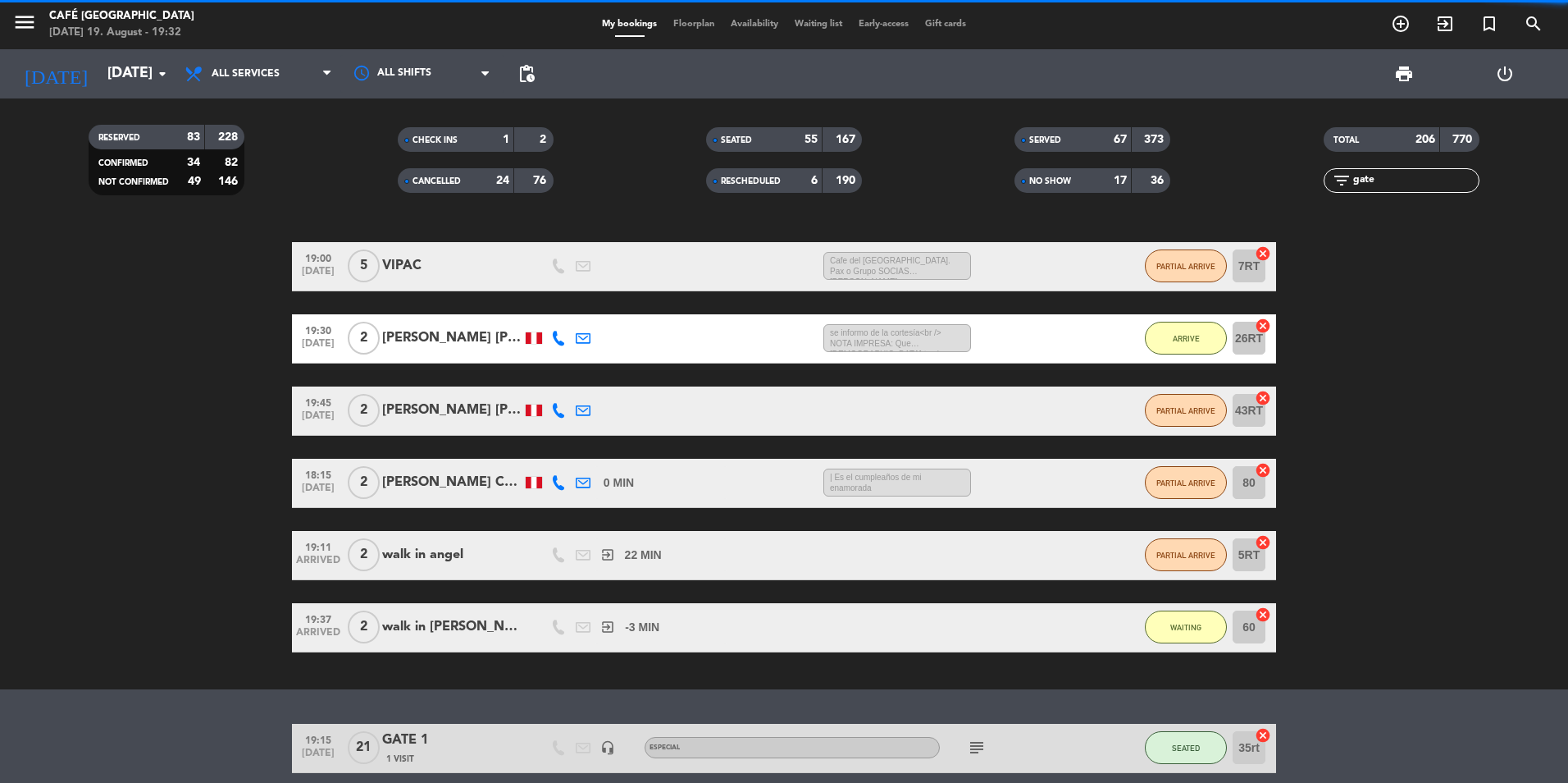
type input "gate"
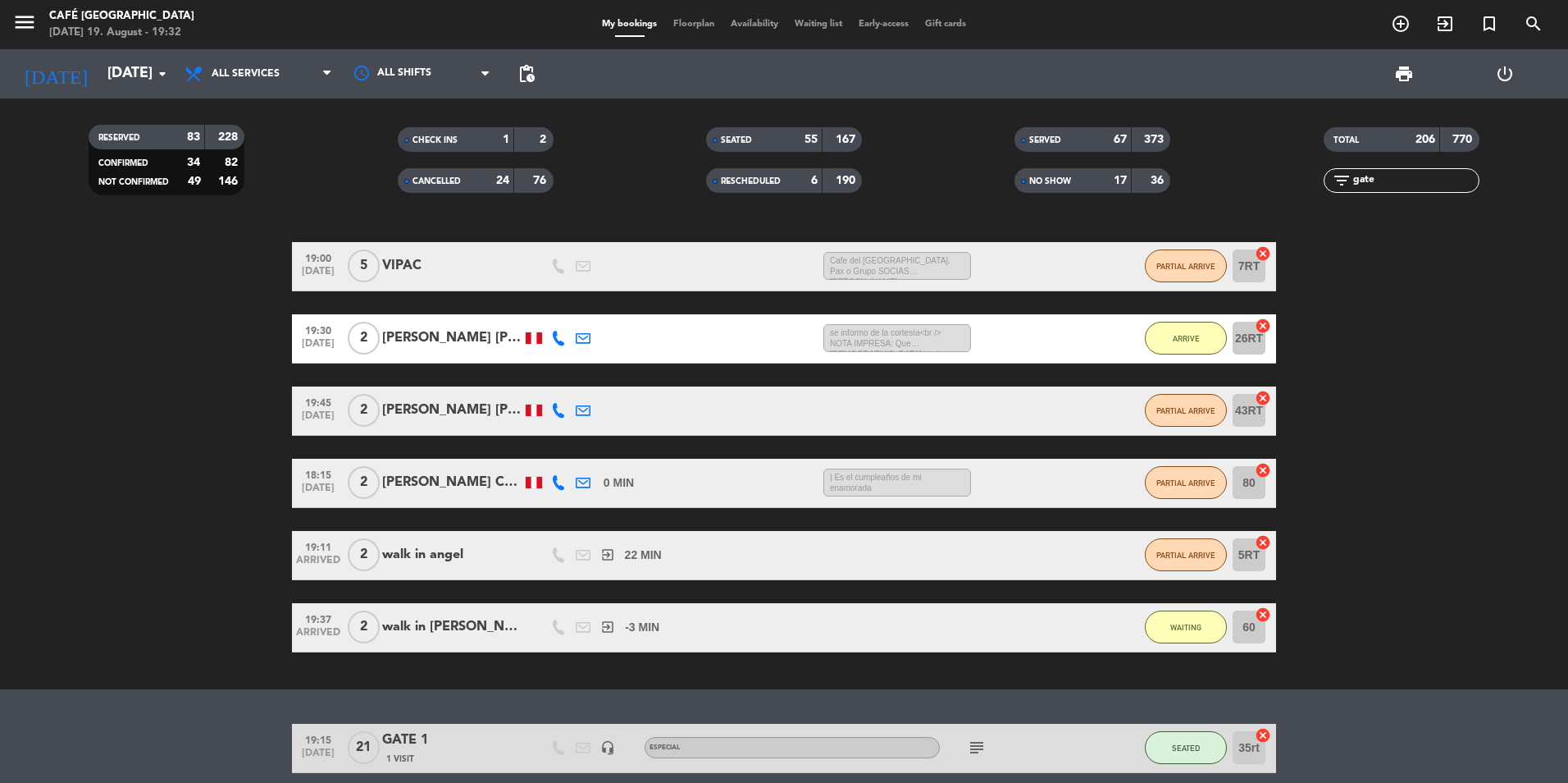
click at [476, 760] on div "1 Visit" at bounding box center [451, 758] width 139 height 14
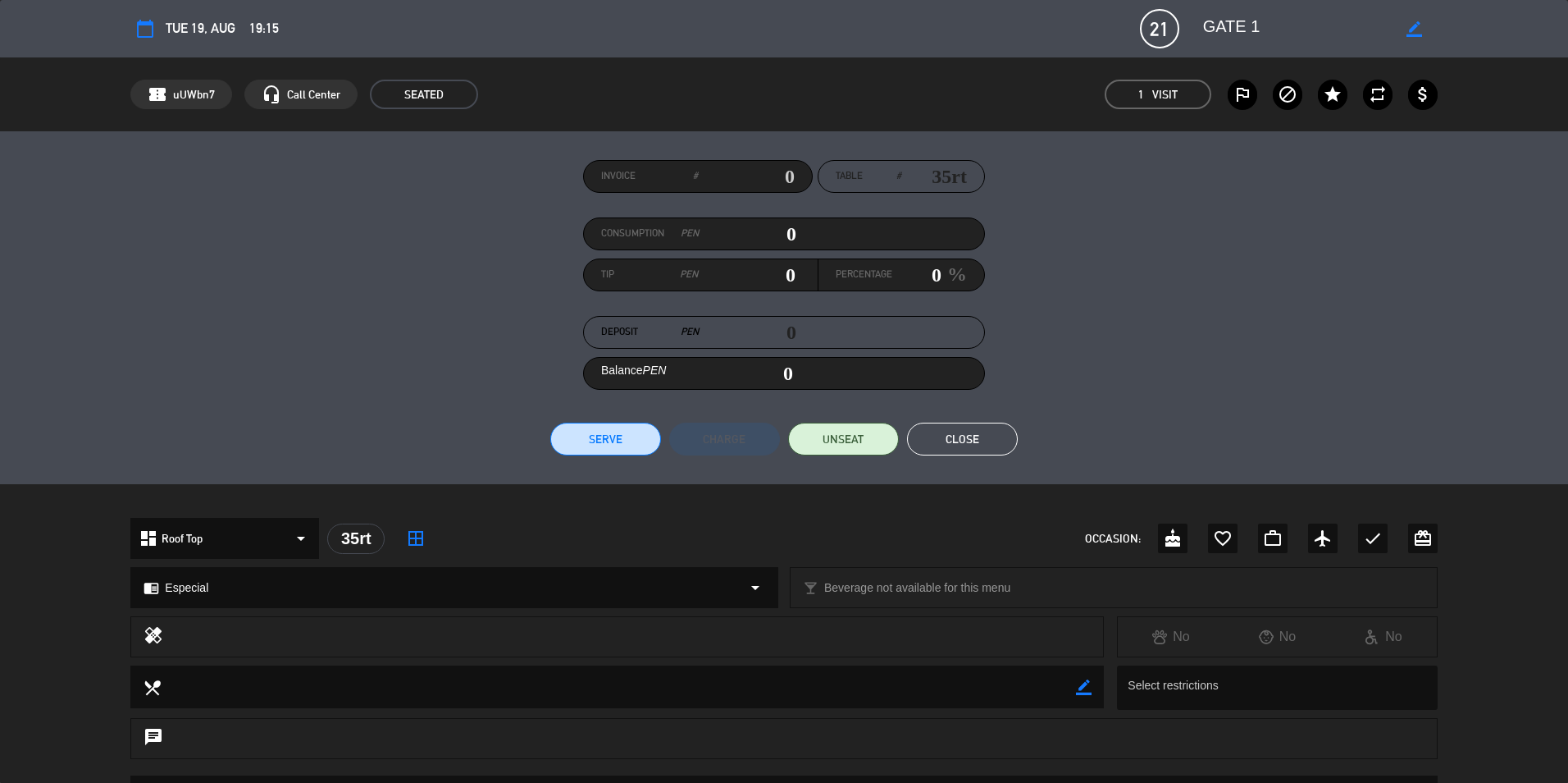
scroll to position [410, 0]
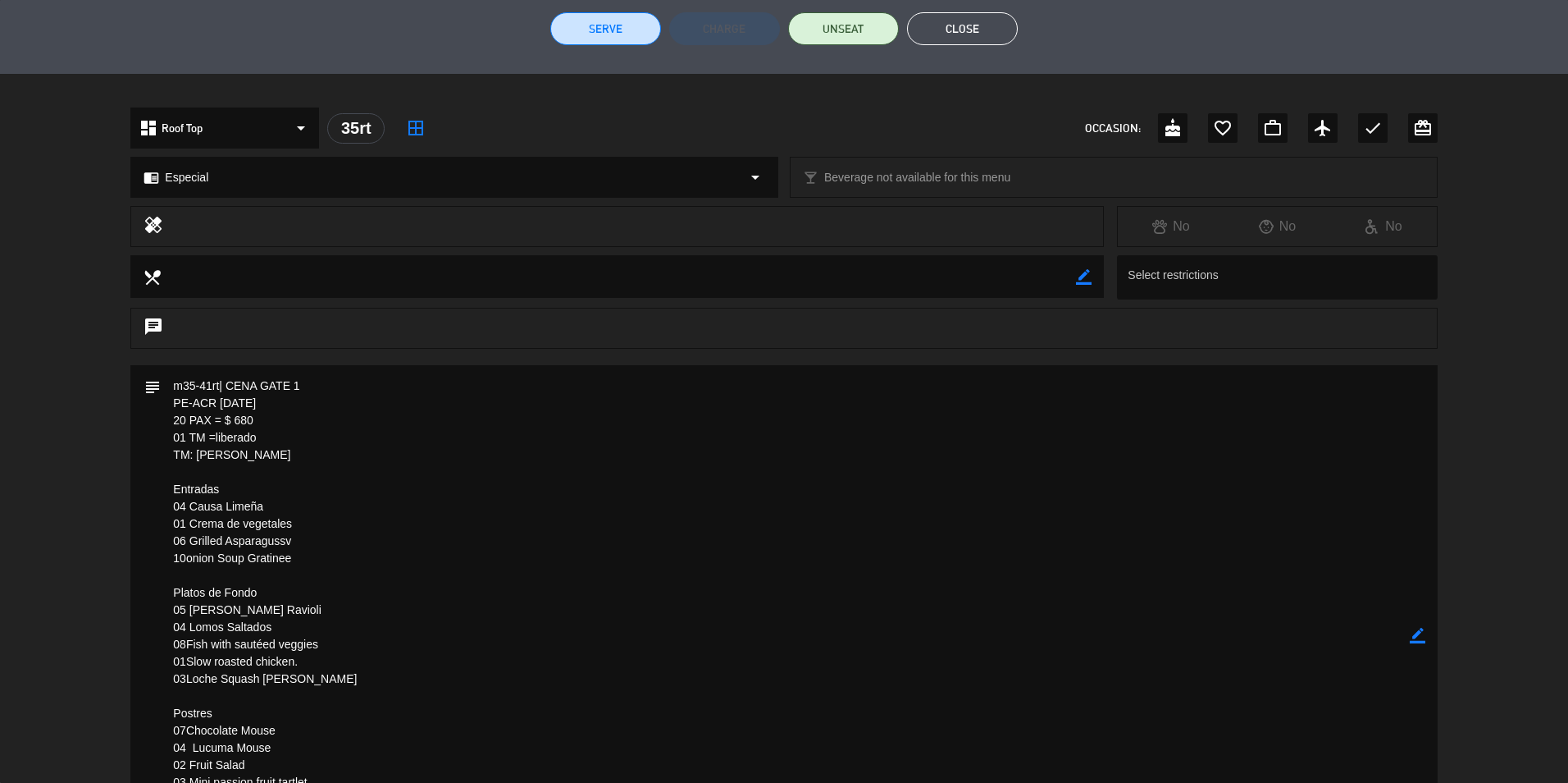
drag, startPoint x: 296, startPoint y: 404, endPoint x: 156, endPoint y: 404, distance: 140.3
click at [156, 404] on div "subject border_color" at bounding box center [783, 635] width 1307 height 541
click at [593, 524] on textarea at bounding box center [785, 635] width 1248 height 541
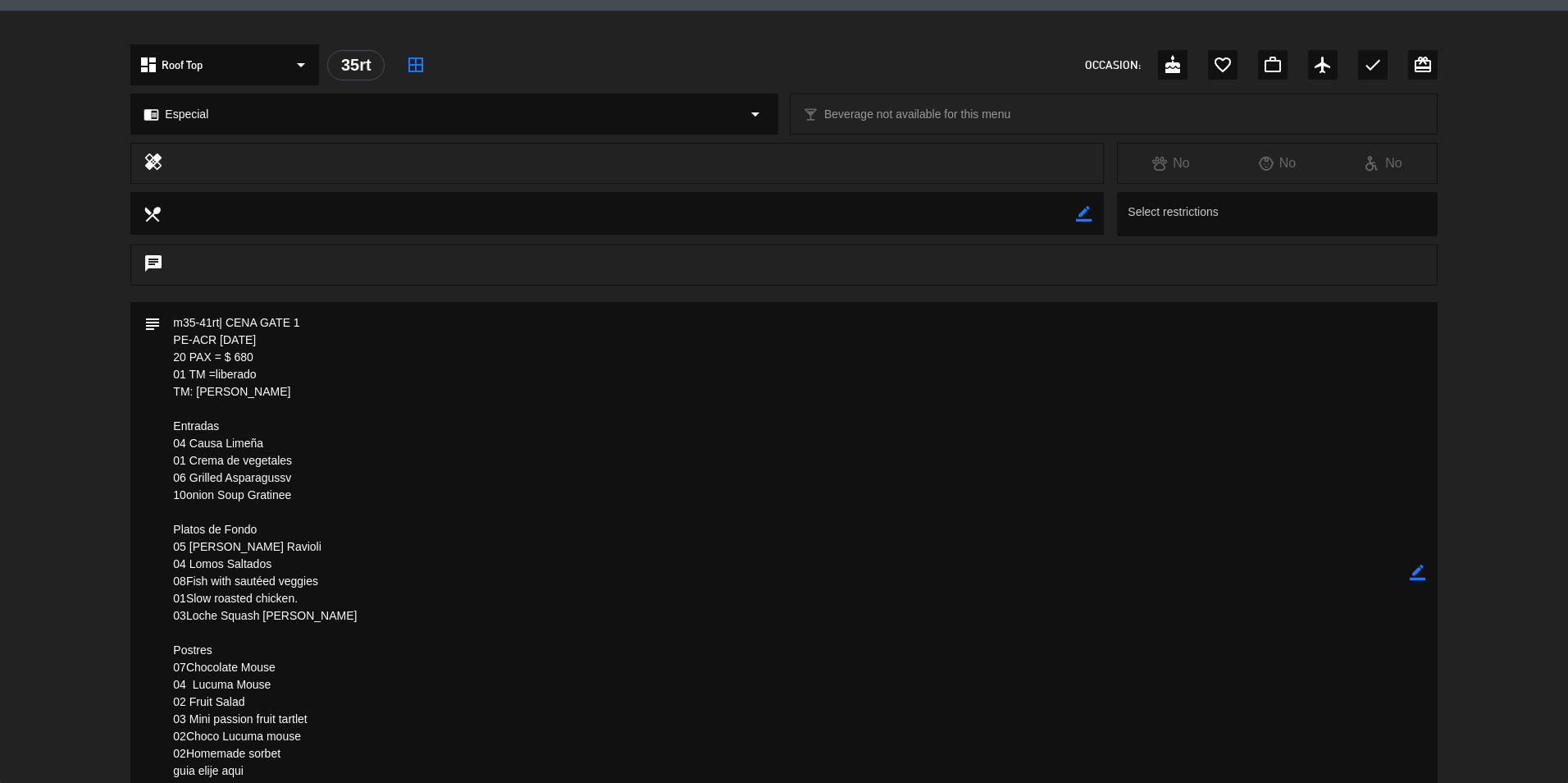
scroll to position [574, 0]
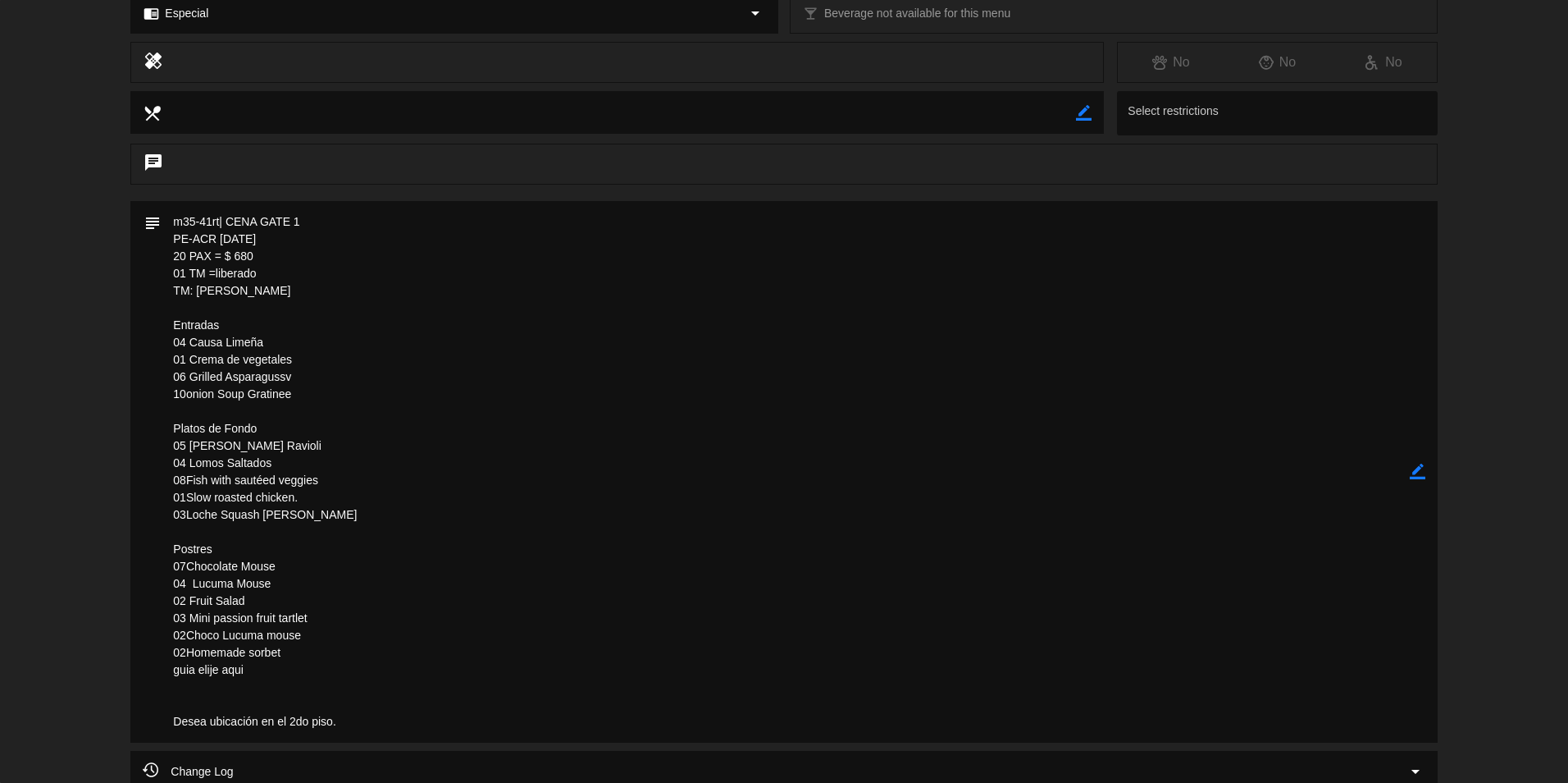
drag, startPoint x: 291, startPoint y: 235, endPoint x: 170, endPoint y: 235, distance: 121.4
click at [170, 235] on textarea at bounding box center [785, 471] width 1248 height 541
drag, startPoint x: 170, startPoint y: 235, endPoint x: 185, endPoint y: 240, distance: 16.6
click at [404, 400] on textarea at bounding box center [785, 471] width 1248 height 541
